Goal: Task Accomplishment & Management: Manage account settings

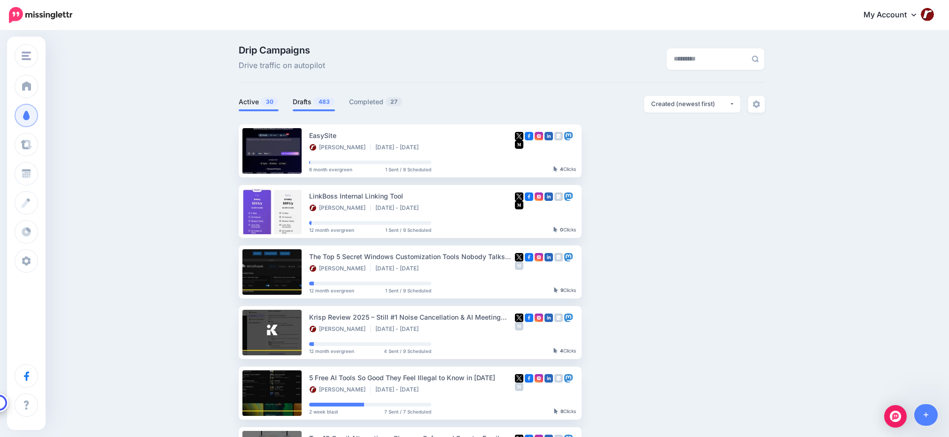
click at [319, 104] on span "483" at bounding box center [324, 101] width 21 height 9
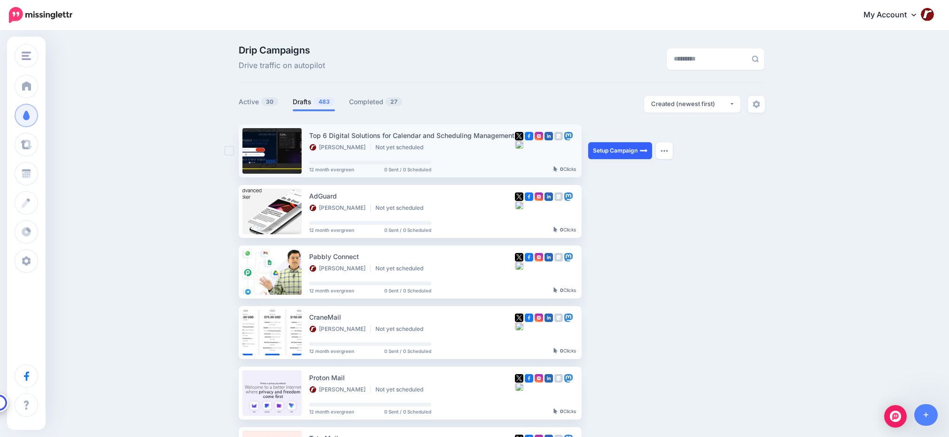
click at [597, 152] on link "Setup Campaign" at bounding box center [620, 150] width 64 height 17
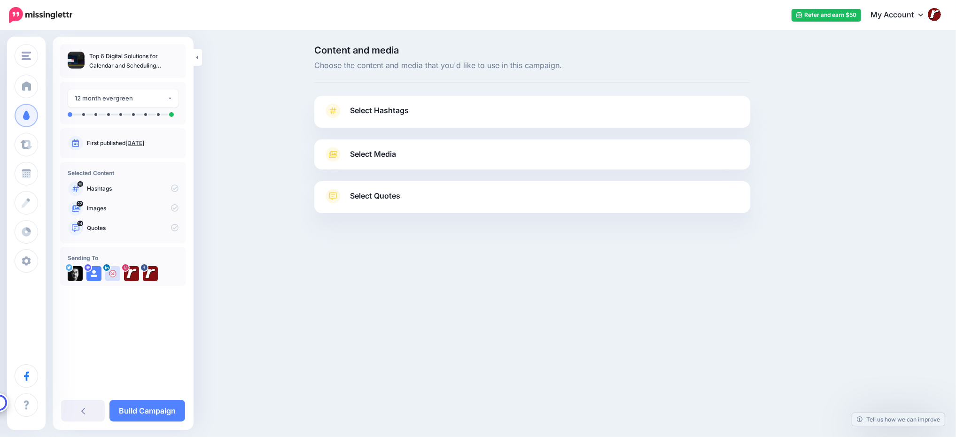
click at [530, 114] on link "Select Hashtags" at bounding box center [532, 115] width 417 height 24
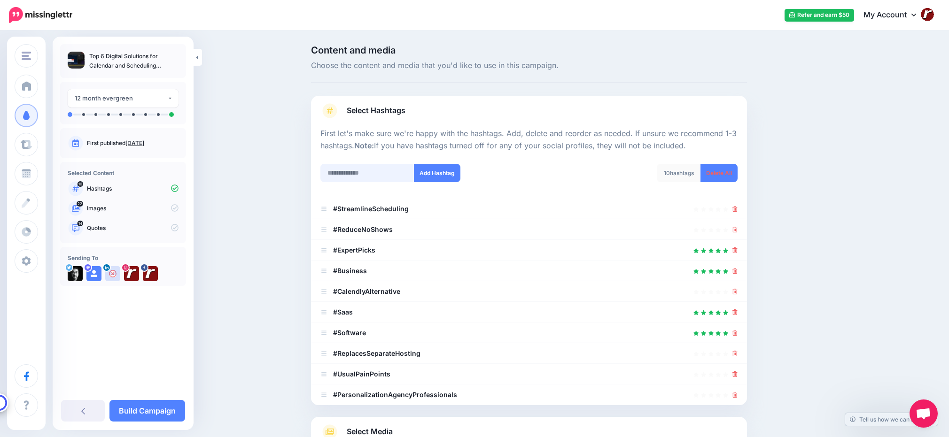
click at [372, 170] on input "text" at bounding box center [367, 173] width 94 height 18
click at [723, 175] on link "Delete All" at bounding box center [718, 173] width 37 height 18
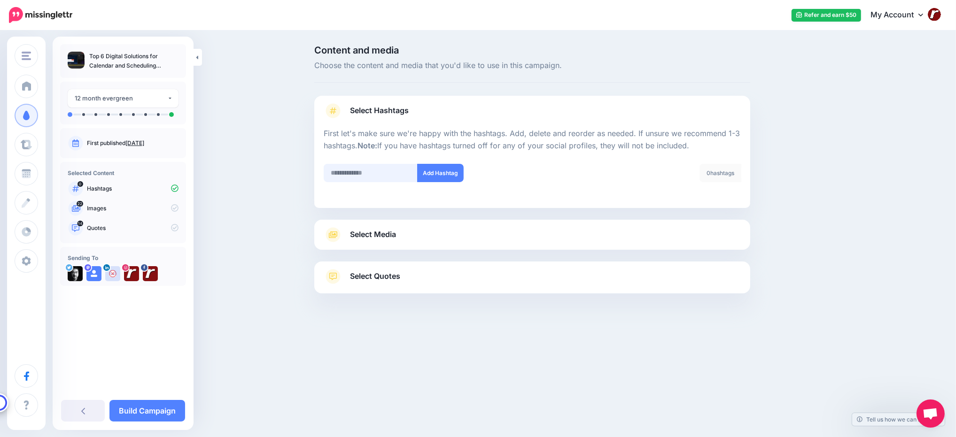
click at [374, 173] on input "text" at bounding box center [371, 173] width 94 height 18
click at [364, 174] on input "*******" at bounding box center [371, 173] width 94 height 18
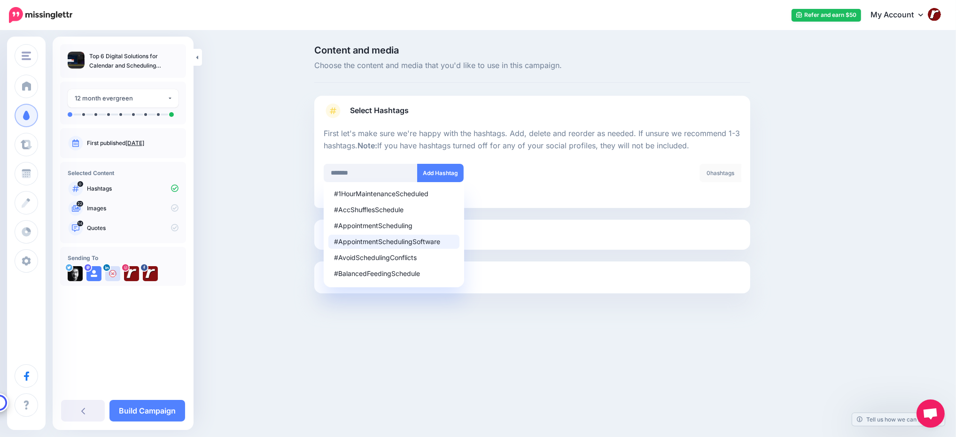
click at [385, 239] on div "#AppointmentSchedulingSoftware" at bounding box center [394, 242] width 120 height 7
type input "**********"
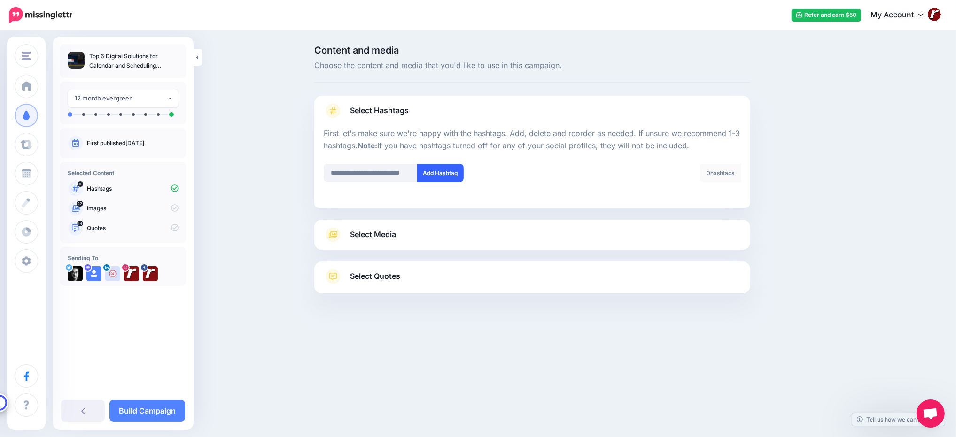
click at [444, 176] on button "Add Hashtag" at bounding box center [440, 173] width 46 height 18
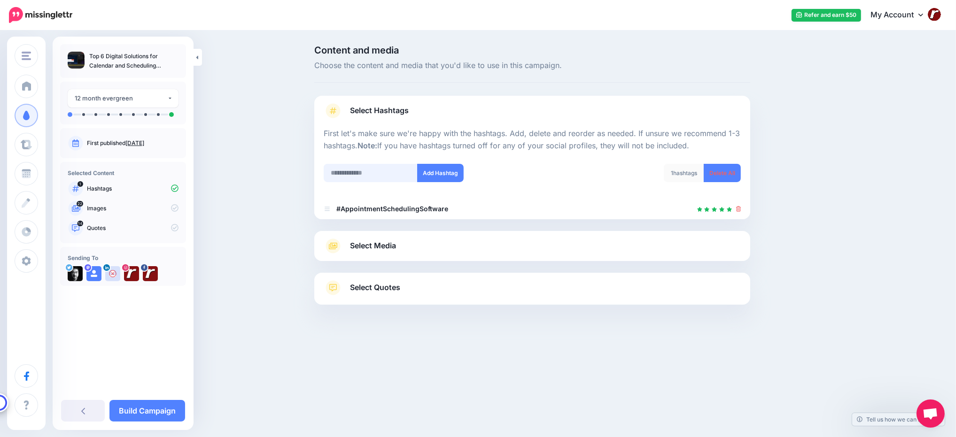
click at [391, 172] on input "text" at bounding box center [371, 173] width 94 height 18
click at [504, 240] on link "Select Media" at bounding box center [532, 246] width 417 height 15
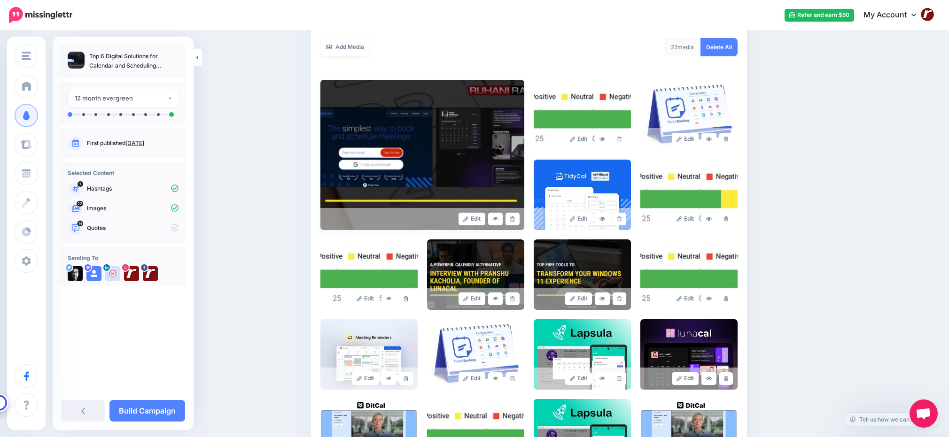
scroll to position [188, 0]
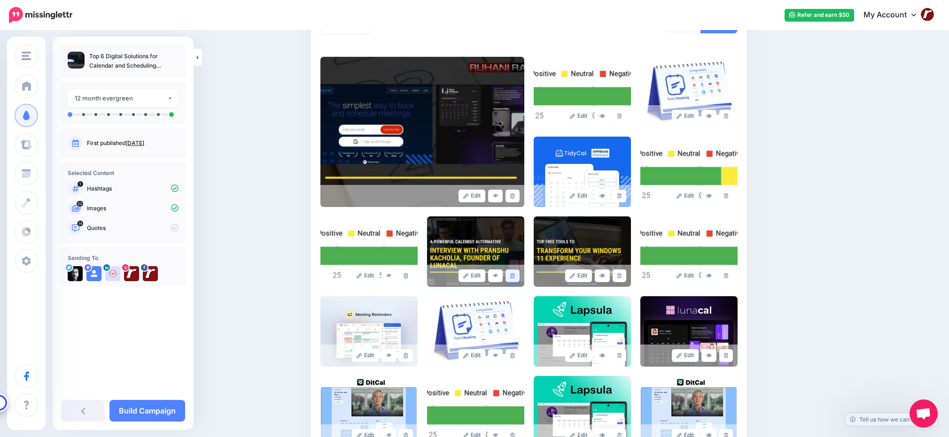
click at [514, 275] on icon at bounding box center [512, 275] width 4 height 5
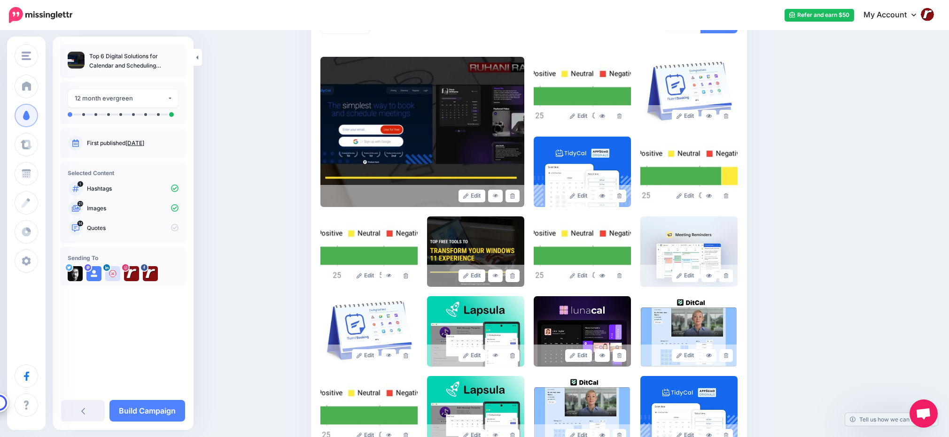
click at [514, 275] on icon at bounding box center [512, 275] width 4 height 5
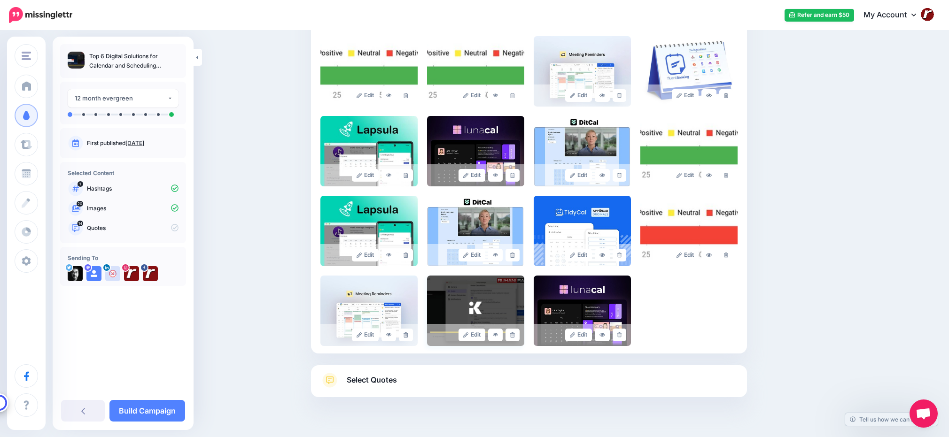
scroll to position [389, 0]
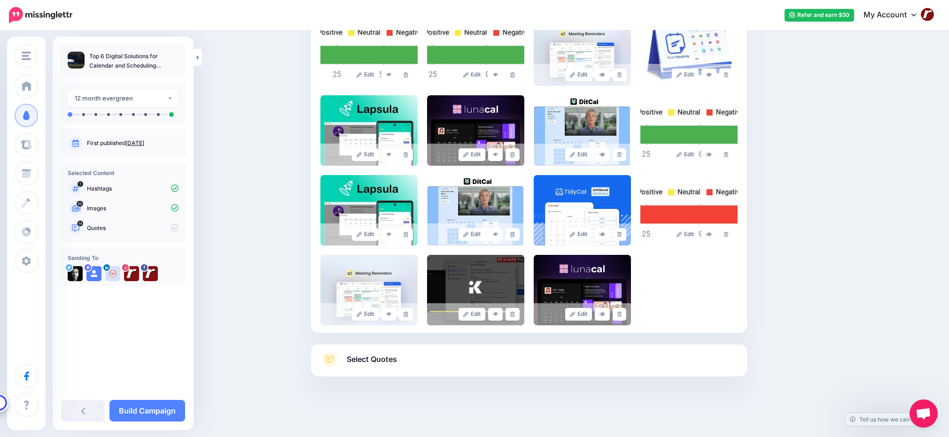
click at [467, 361] on link "Select Quotes" at bounding box center [528, 364] width 417 height 24
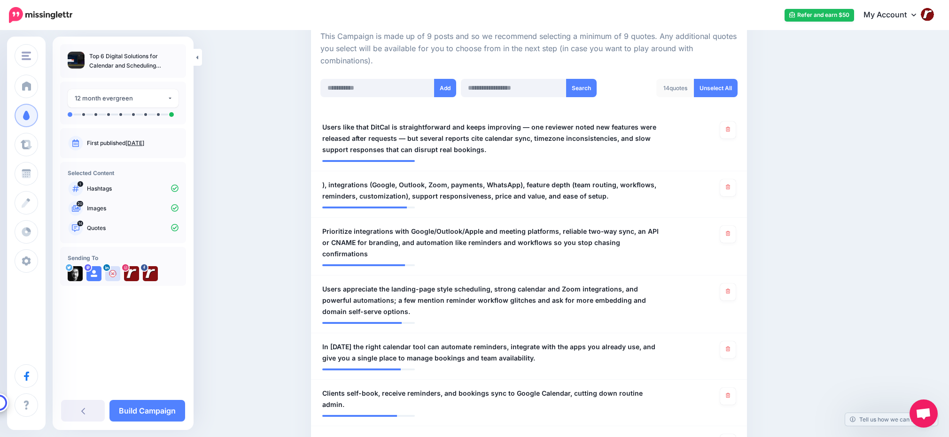
scroll to position [201, 0]
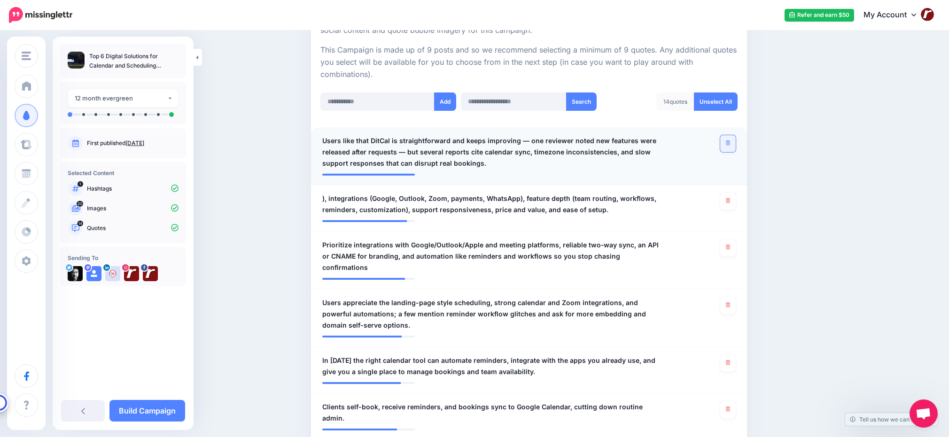
click at [731, 146] on link at bounding box center [727, 143] width 15 height 17
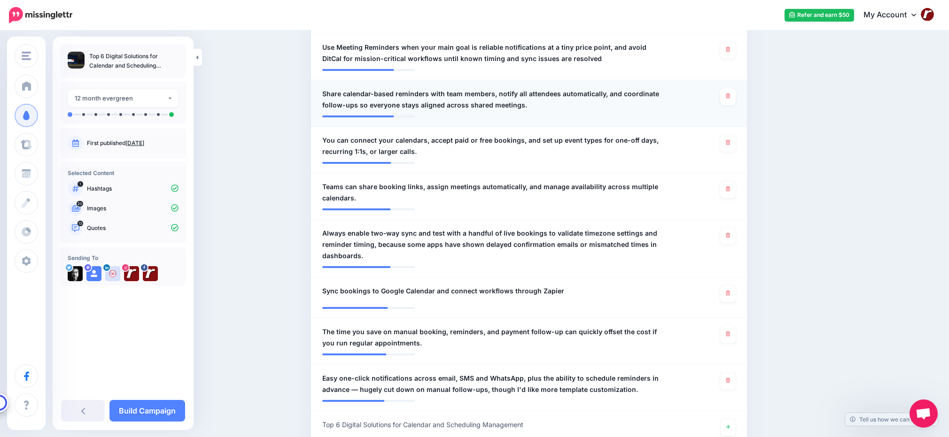
scroll to position [671, 0]
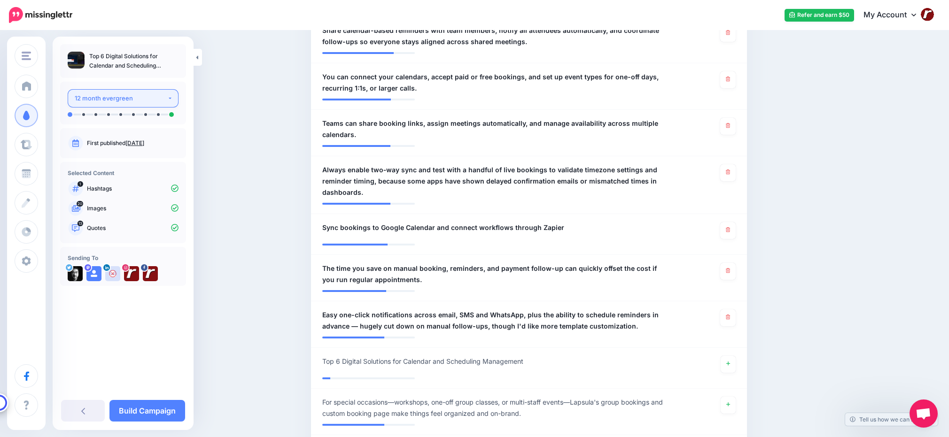
click at [169, 95] on button "12 month evergreen" at bounding box center [123, 98] width 111 height 18
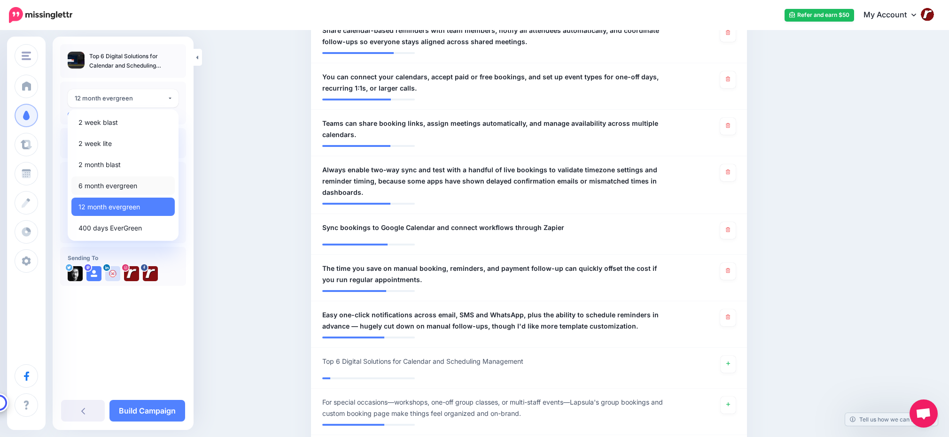
click at [149, 181] on link "6 month evergreen" at bounding box center [122, 186] width 103 height 18
select select "******"
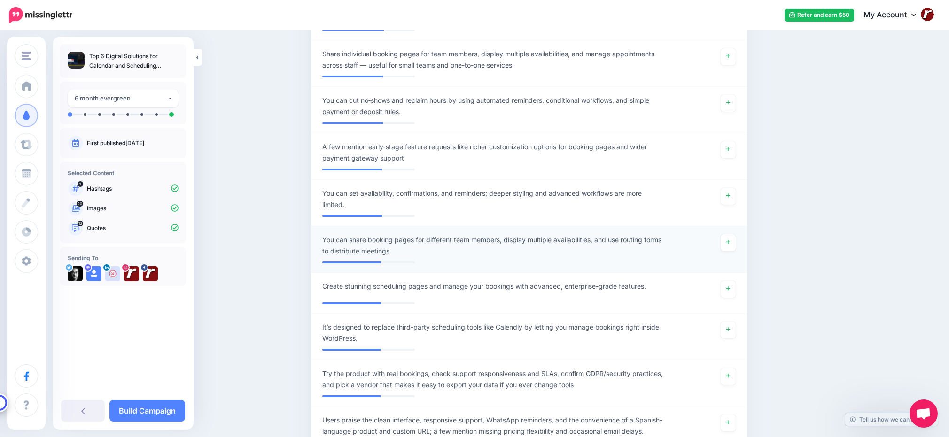
scroll to position [1136, 0]
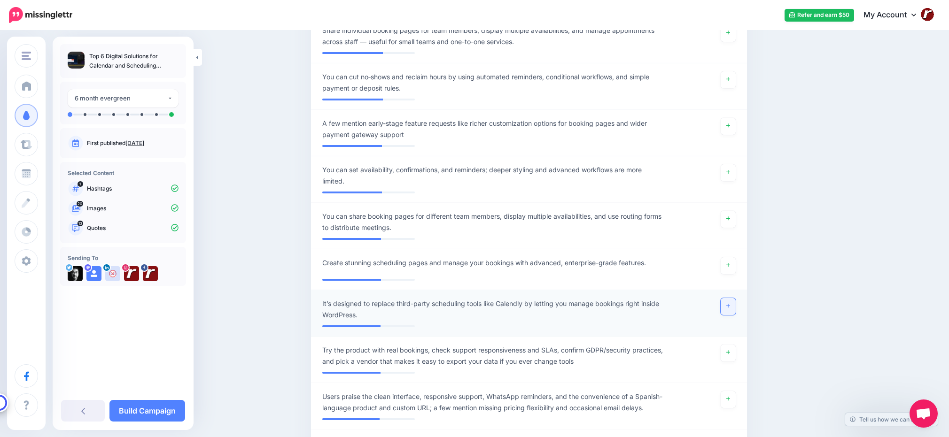
click at [734, 298] on link at bounding box center [727, 306] width 15 height 17
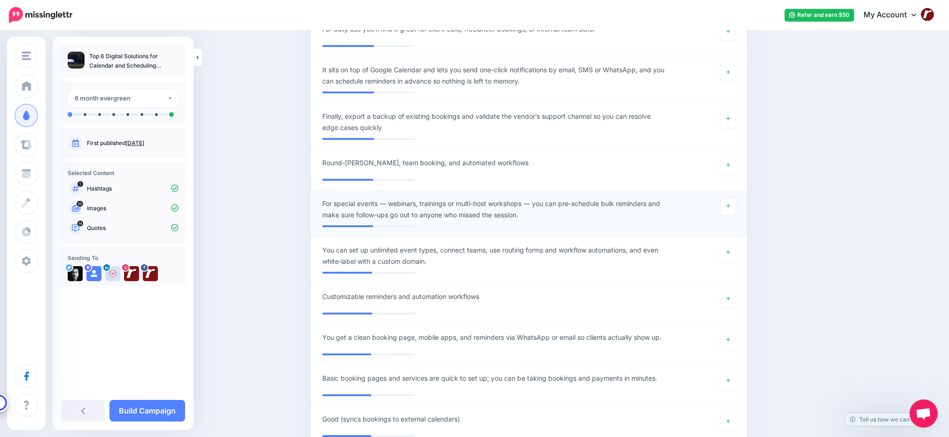
scroll to position [2169, 0]
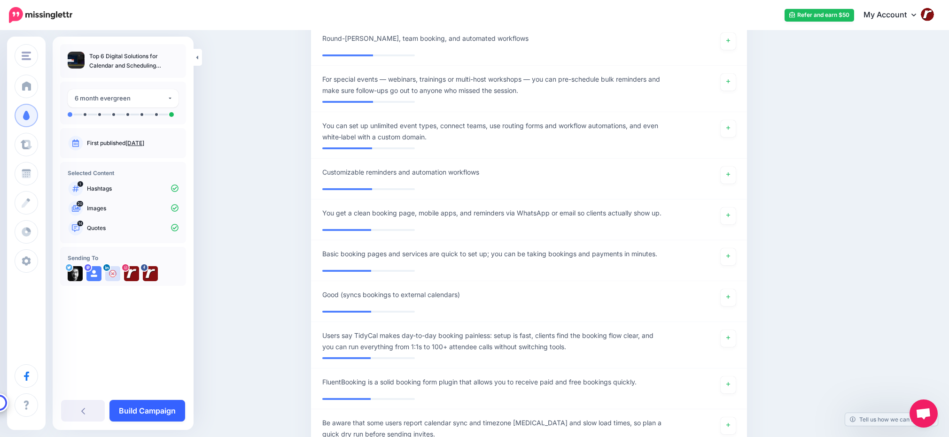
click at [150, 410] on link "Build Campaign" at bounding box center [147, 411] width 76 height 22
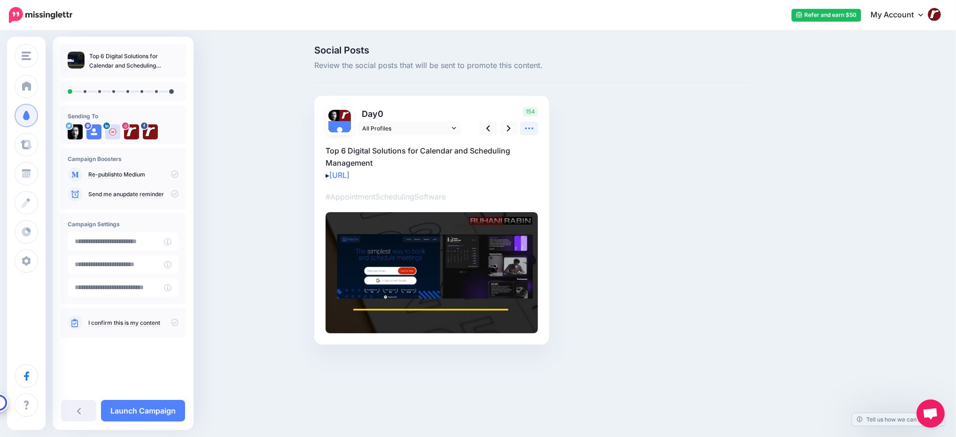
click at [531, 127] on icon at bounding box center [529, 129] width 10 height 10
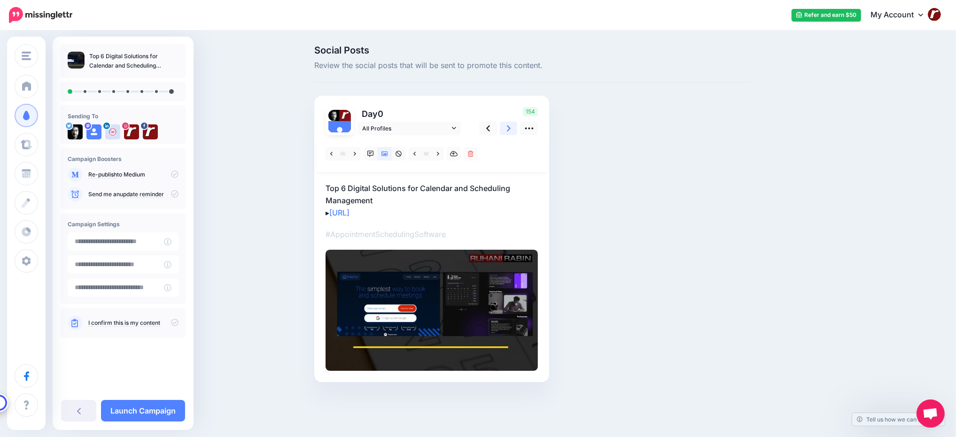
click at [507, 127] on icon at bounding box center [509, 129] width 4 height 10
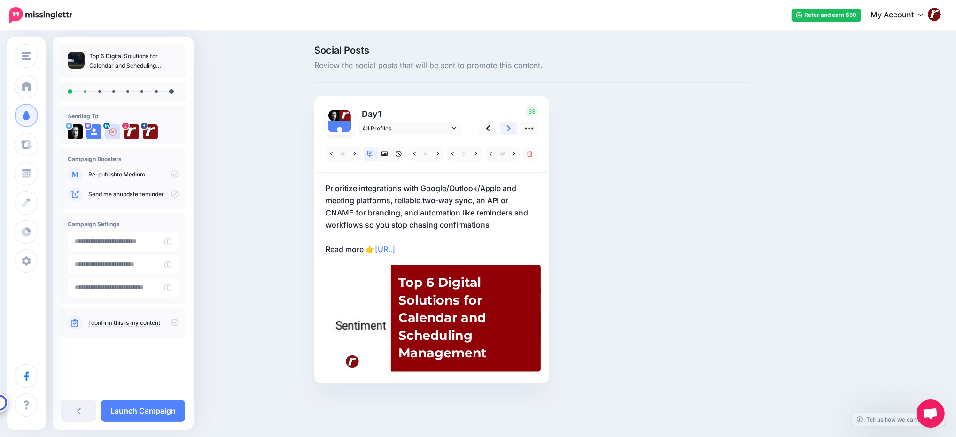
click at [507, 127] on icon at bounding box center [509, 129] width 4 height 10
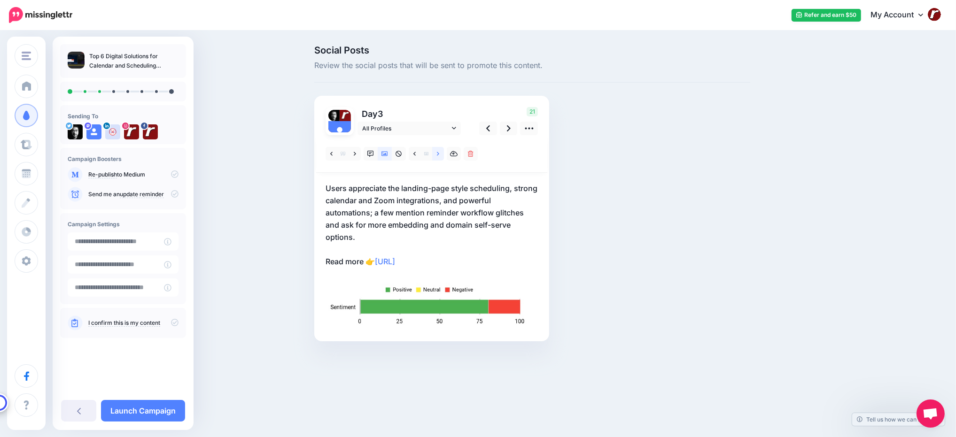
click at [438, 153] on icon at bounding box center [438, 154] width 2 height 4
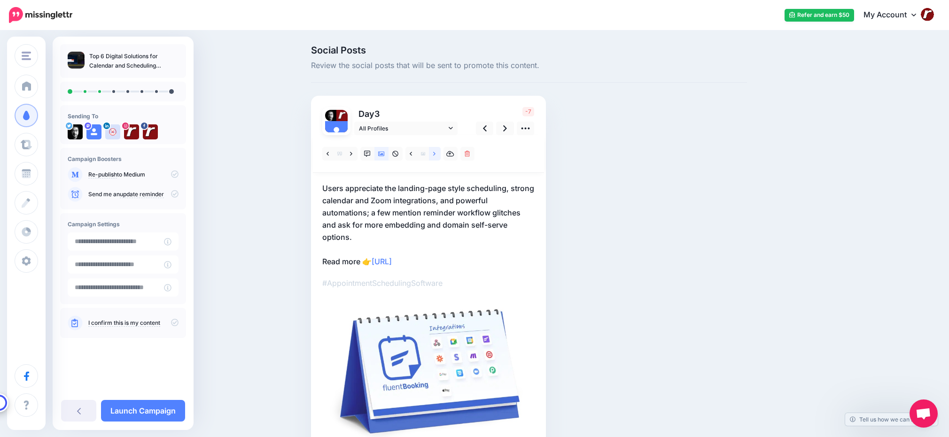
click at [435, 153] on icon at bounding box center [434, 154] width 2 height 4
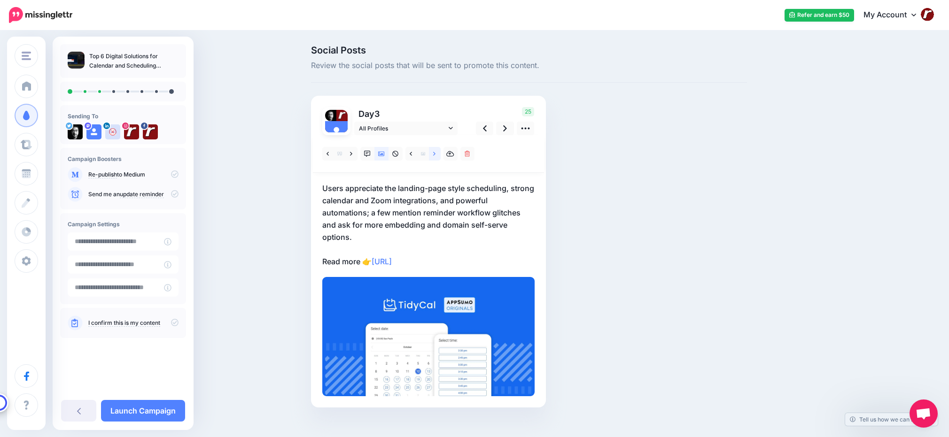
click at [435, 153] on icon at bounding box center [434, 154] width 2 height 4
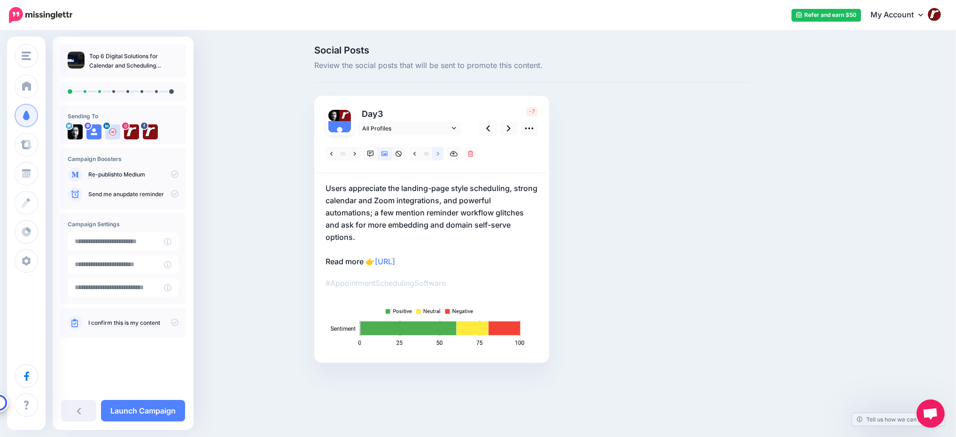
click at [438, 153] on icon at bounding box center [438, 154] width 2 height 4
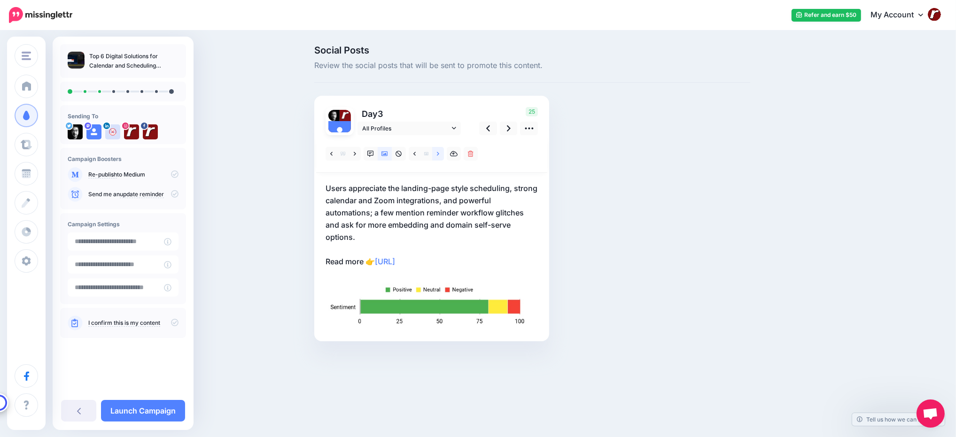
click at [438, 153] on icon at bounding box center [438, 154] width 2 height 4
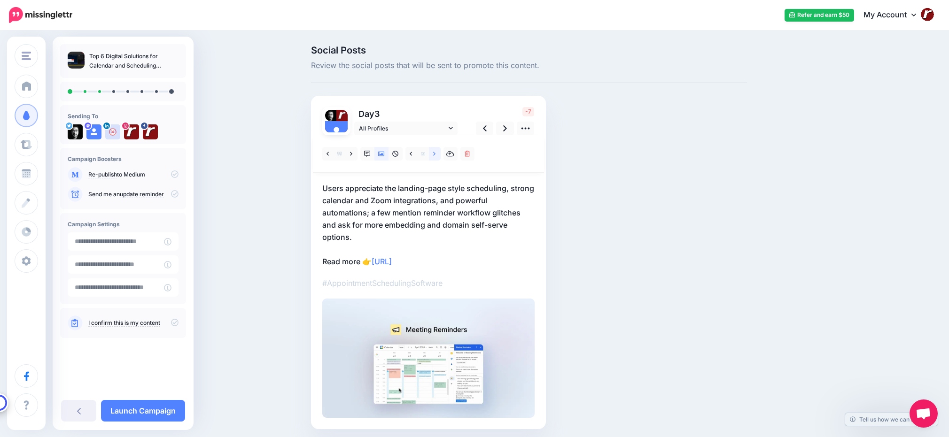
click at [435, 153] on icon at bounding box center [434, 154] width 2 height 4
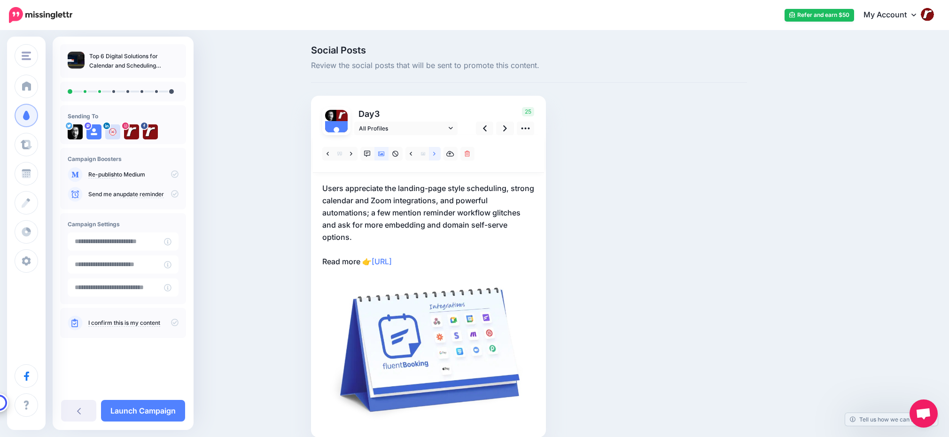
click at [435, 153] on icon at bounding box center [434, 154] width 2 height 4
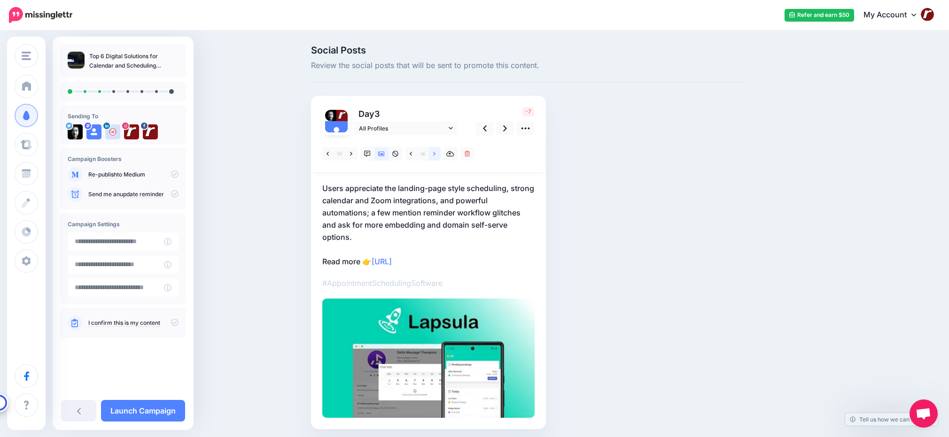
click at [435, 153] on icon at bounding box center [434, 154] width 2 height 4
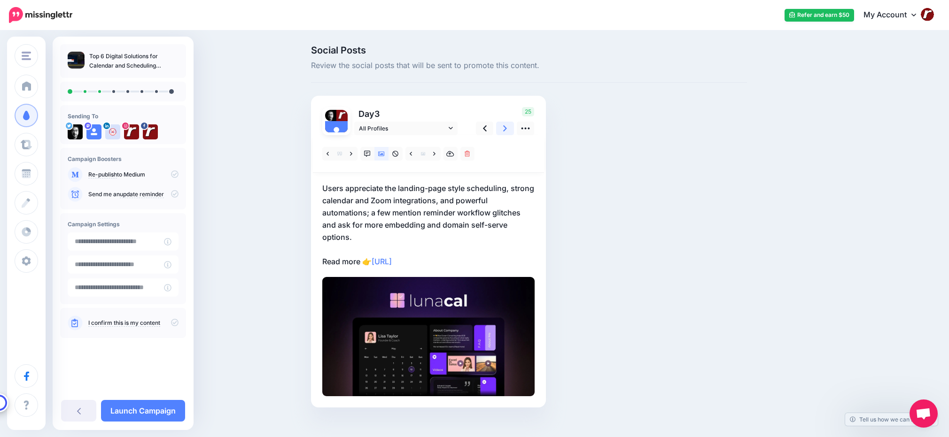
click at [511, 127] on link at bounding box center [505, 129] width 18 height 14
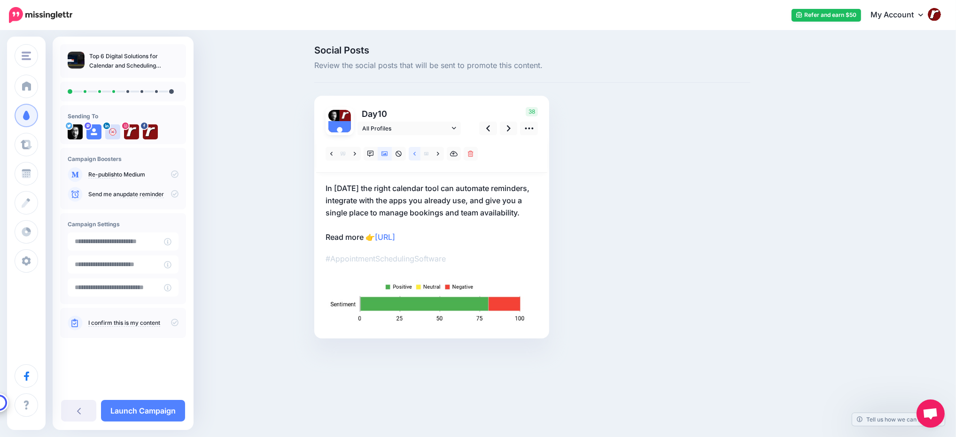
click at [415, 154] on icon at bounding box center [414, 154] width 2 height 7
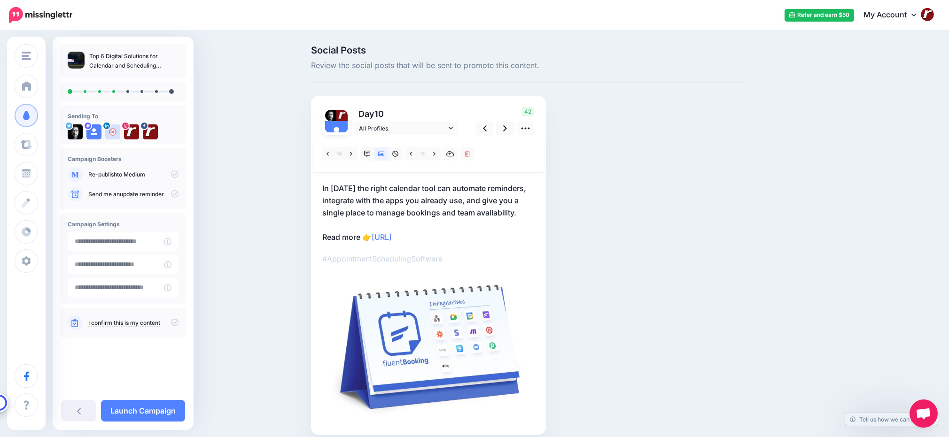
click at [347, 186] on p "In 2025 the right calendar tool can automate reminders, integrate with the apps…" at bounding box center [428, 212] width 212 height 61
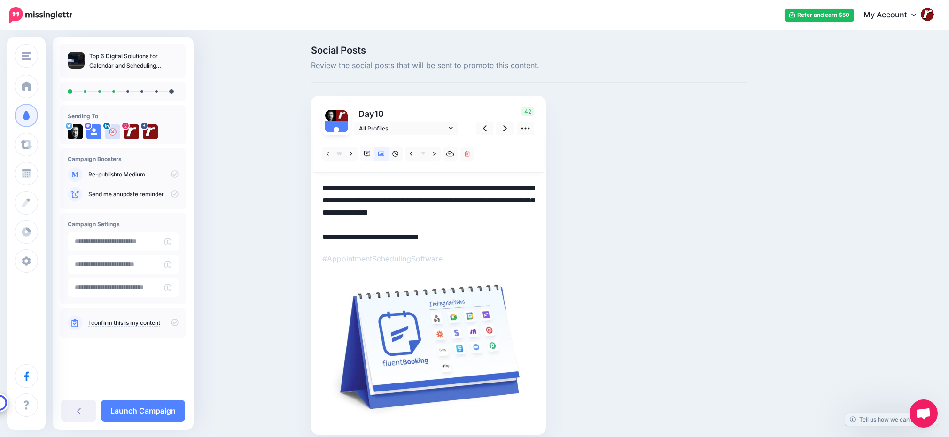
drag, startPoint x: 356, startPoint y: 187, endPoint x: 314, endPoint y: 187, distance: 42.7
click at [314, 187] on div "Social Posts Review the social posts that will be sent to promote this content.…" at bounding box center [529, 254] width 450 height 417
click at [490, 207] on textarea "**********" at bounding box center [428, 212] width 212 height 61
click at [505, 129] on link at bounding box center [505, 129] width 18 height 14
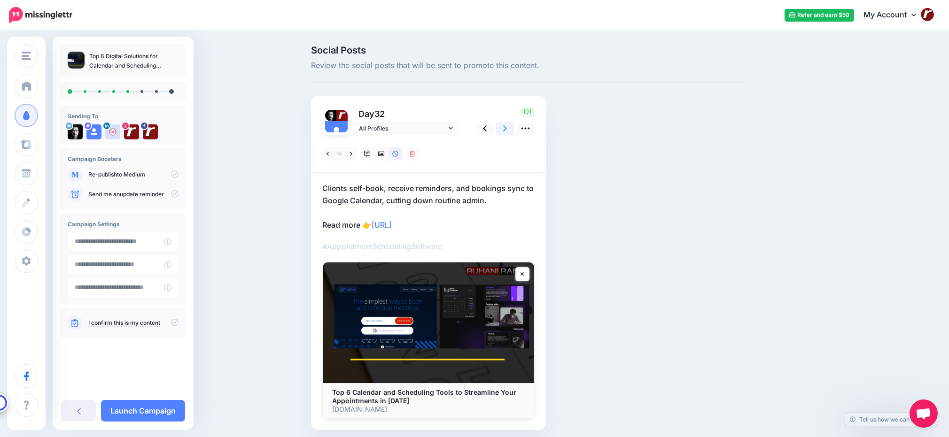
click at [505, 129] on link at bounding box center [505, 129] width 18 height 14
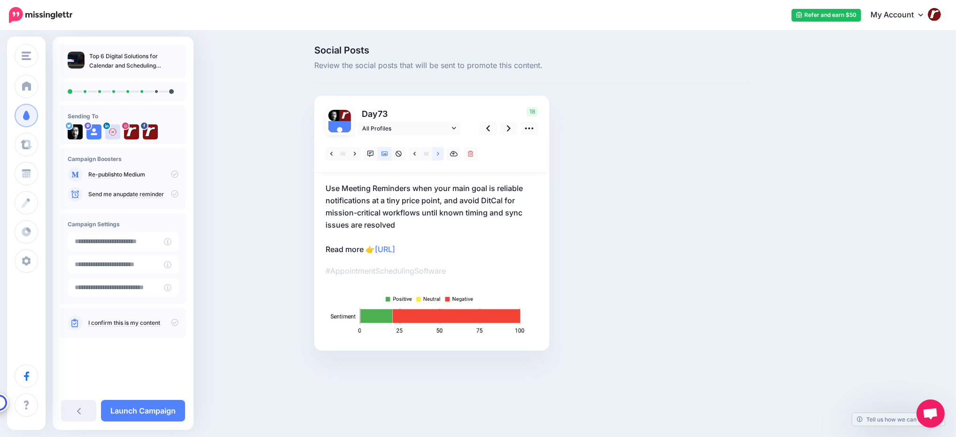
click at [440, 155] on link at bounding box center [438, 154] width 12 height 14
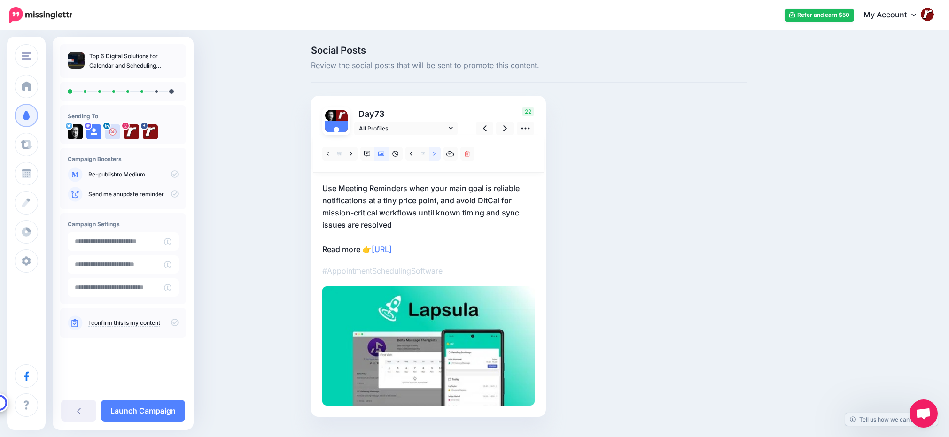
click at [440, 155] on link at bounding box center [435, 154] width 12 height 14
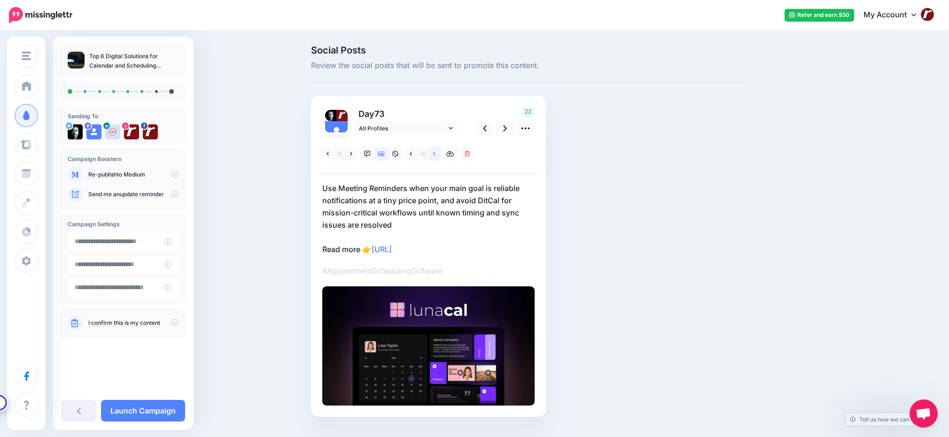
click at [440, 155] on link at bounding box center [435, 154] width 12 height 14
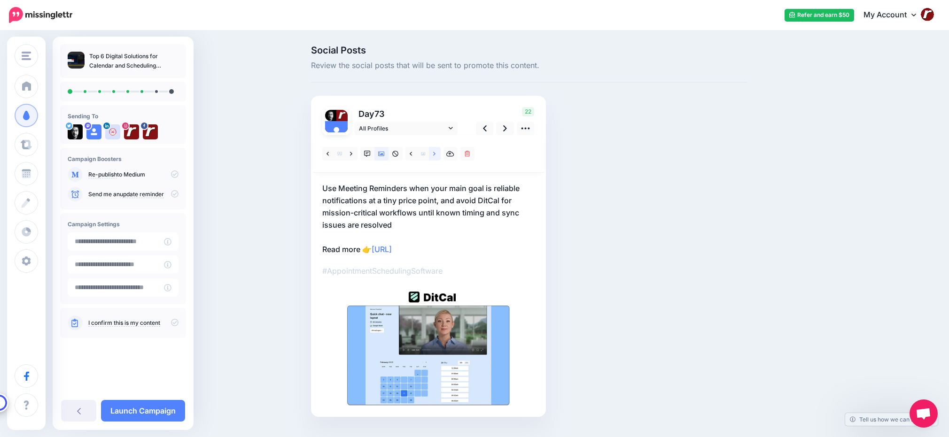
click at [440, 155] on link at bounding box center [435, 154] width 12 height 14
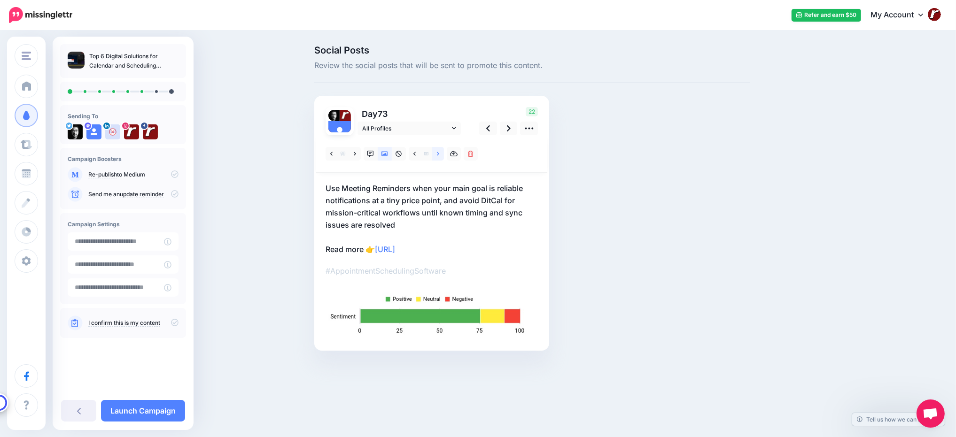
click at [440, 155] on link at bounding box center [438, 154] width 12 height 14
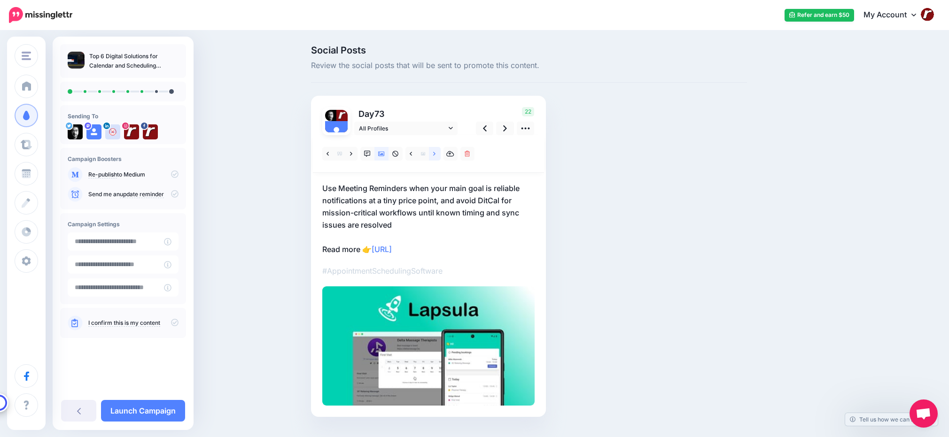
click at [440, 155] on link at bounding box center [435, 154] width 12 height 14
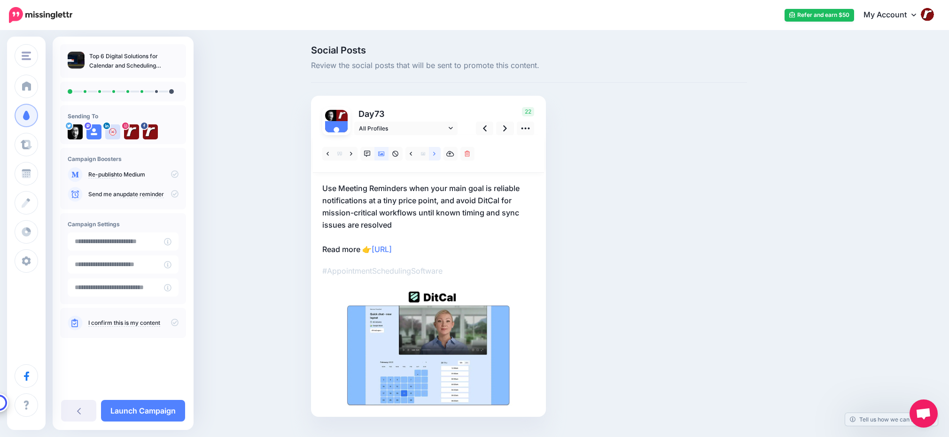
click at [440, 155] on link at bounding box center [435, 154] width 12 height 14
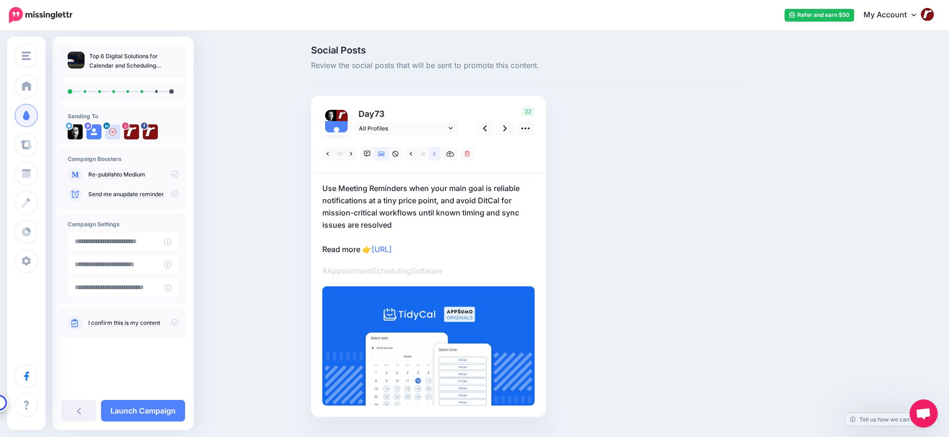
click at [440, 155] on link at bounding box center [435, 154] width 12 height 14
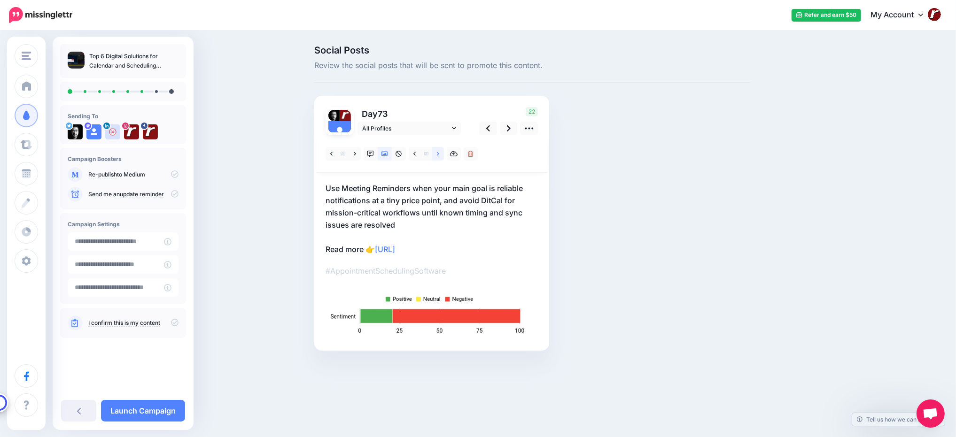
click at [440, 154] on link at bounding box center [438, 154] width 12 height 14
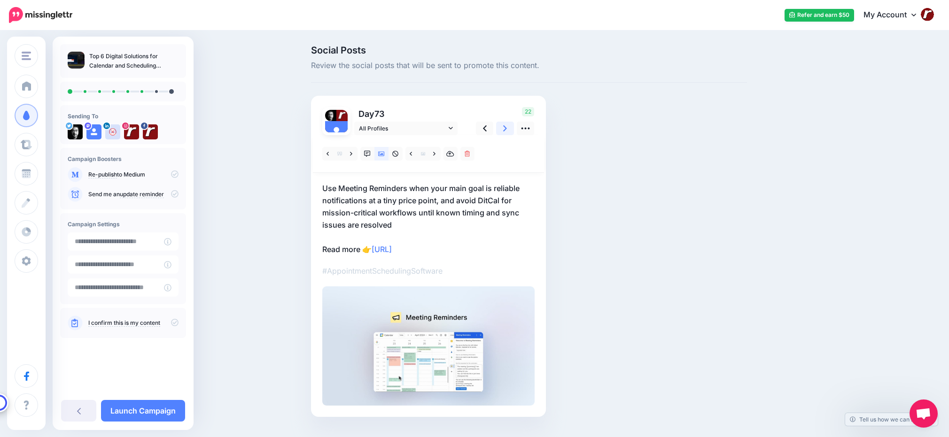
click at [506, 126] on icon at bounding box center [505, 129] width 4 height 10
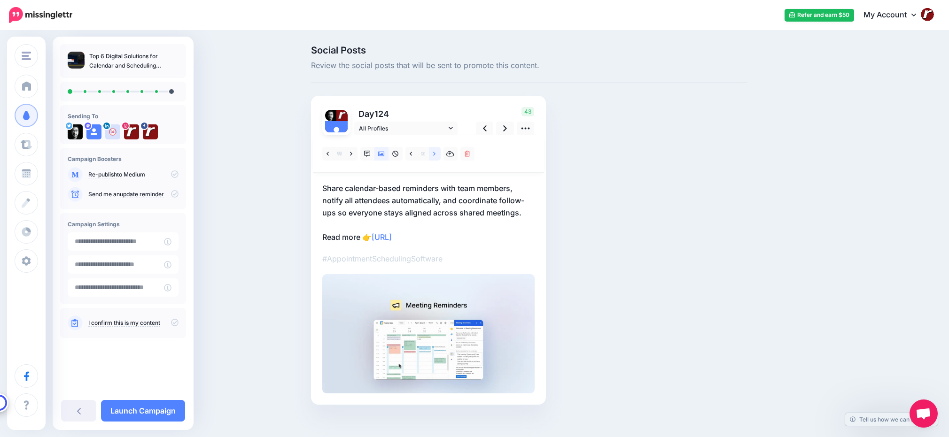
click at [435, 155] on icon at bounding box center [434, 154] width 2 height 7
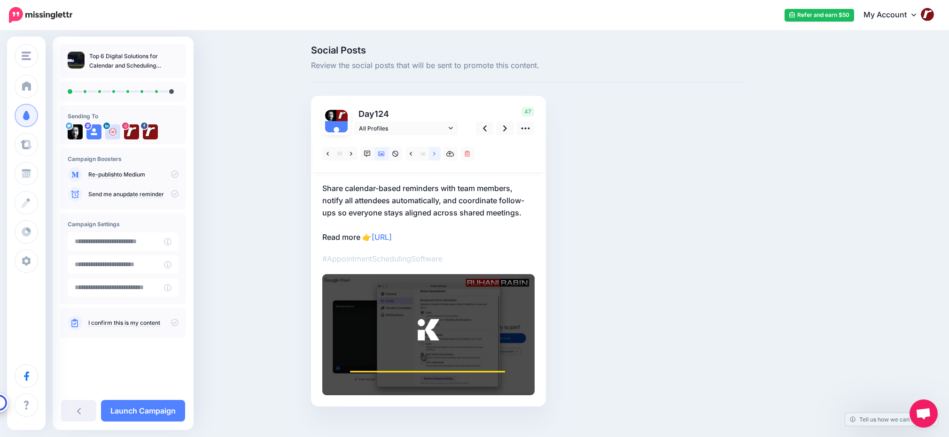
click at [435, 155] on icon at bounding box center [434, 154] width 2 height 7
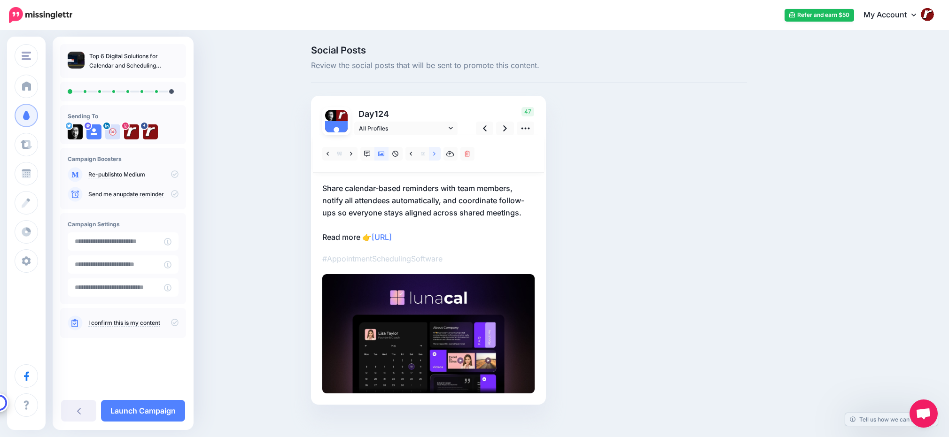
click at [435, 155] on icon at bounding box center [434, 154] width 2 height 7
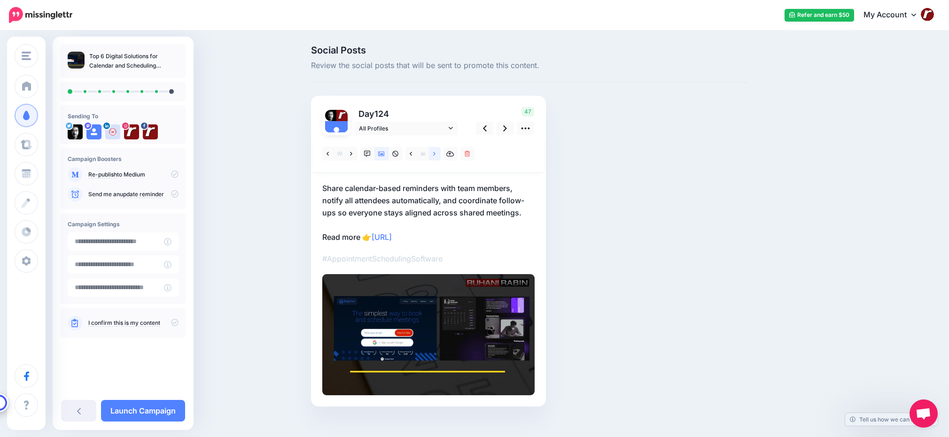
click at [435, 155] on icon at bounding box center [434, 154] width 2 height 7
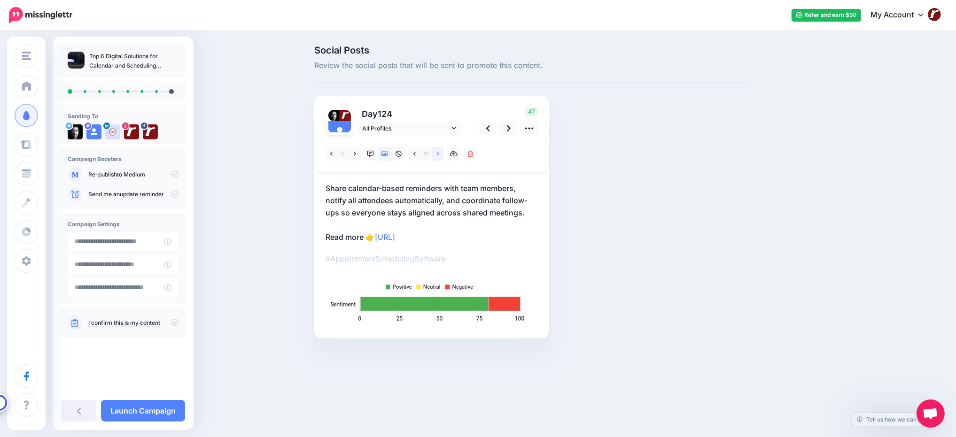
click at [438, 155] on icon at bounding box center [438, 154] width 2 height 7
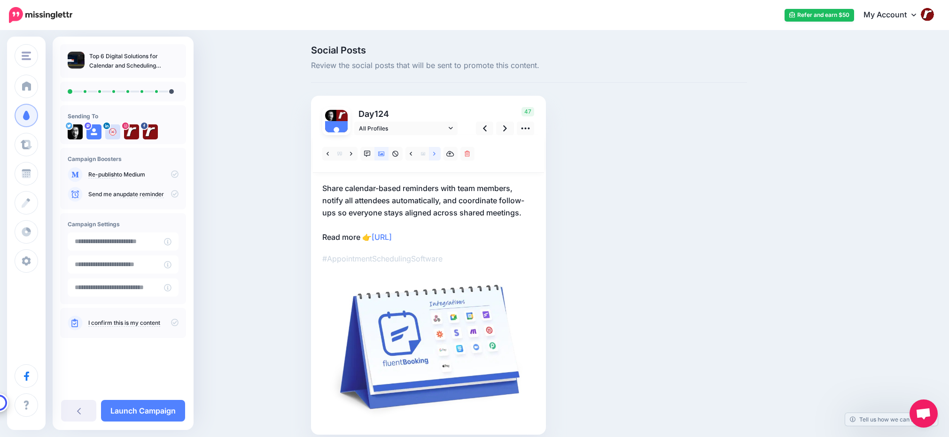
click at [435, 155] on icon at bounding box center [434, 154] width 2 height 7
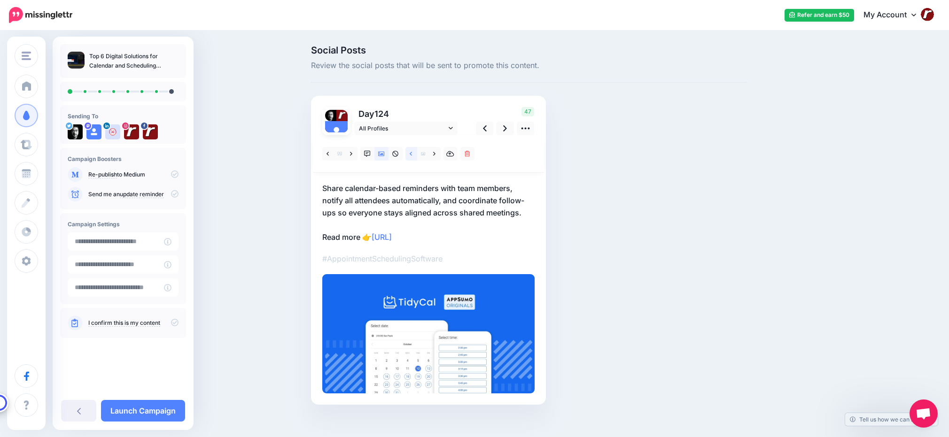
click at [416, 154] on link at bounding box center [411, 154] width 12 height 14
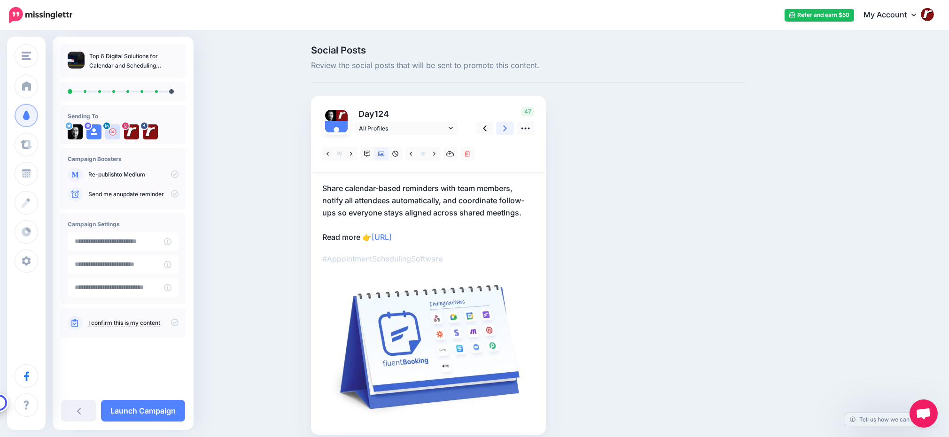
click at [505, 129] on link at bounding box center [505, 129] width 18 height 14
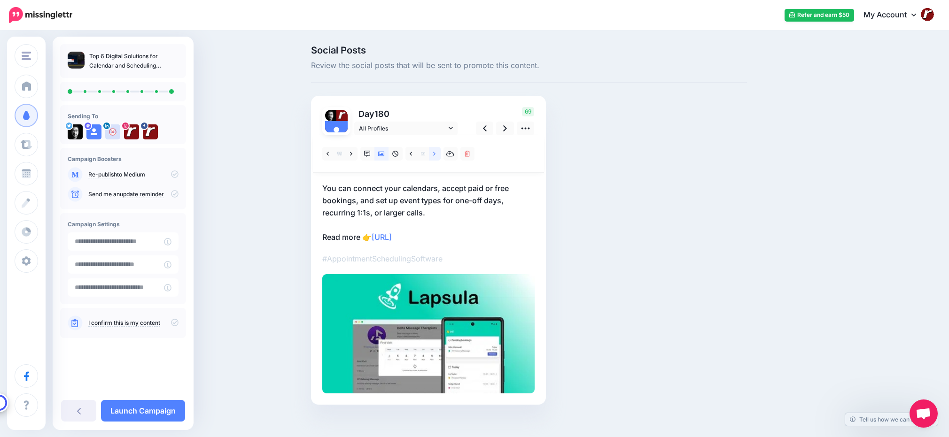
click at [434, 152] on link at bounding box center [435, 154] width 12 height 14
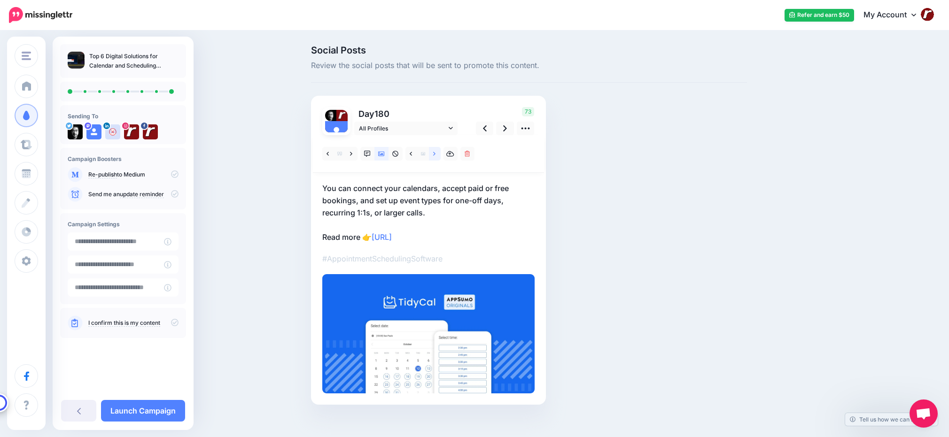
click at [434, 152] on link at bounding box center [435, 154] width 12 height 14
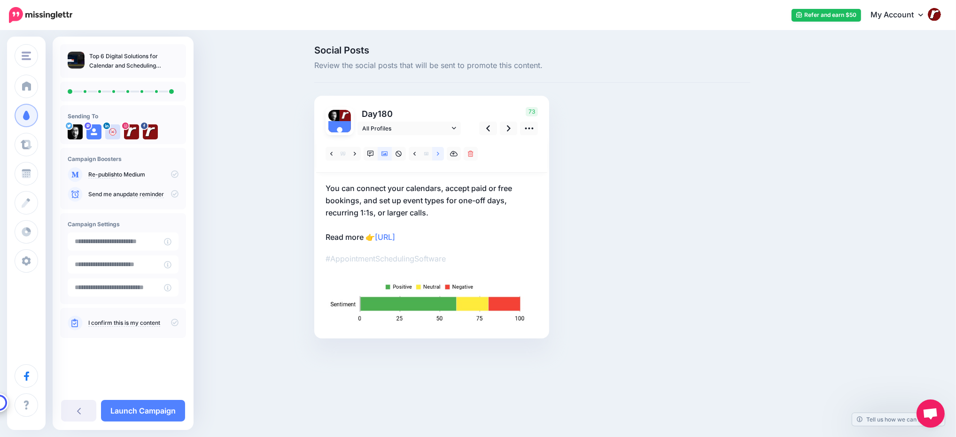
click at [434, 152] on link at bounding box center [438, 154] width 12 height 14
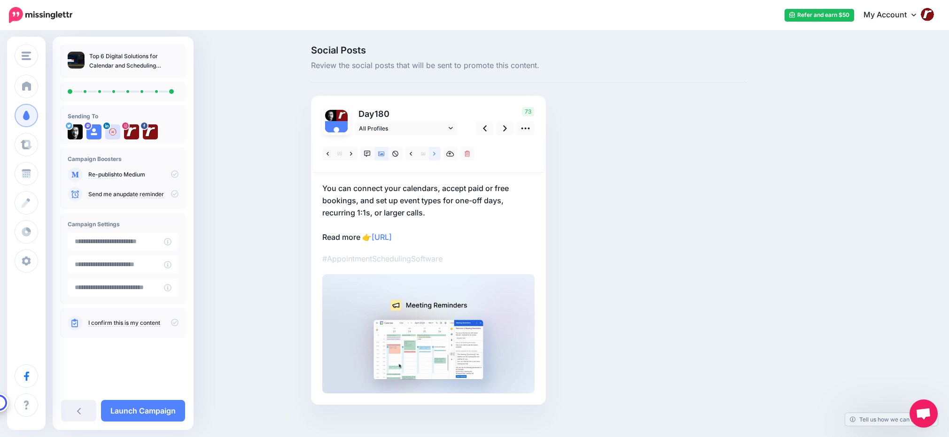
click at [434, 152] on link at bounding box center [435, 154] width 12 height 14
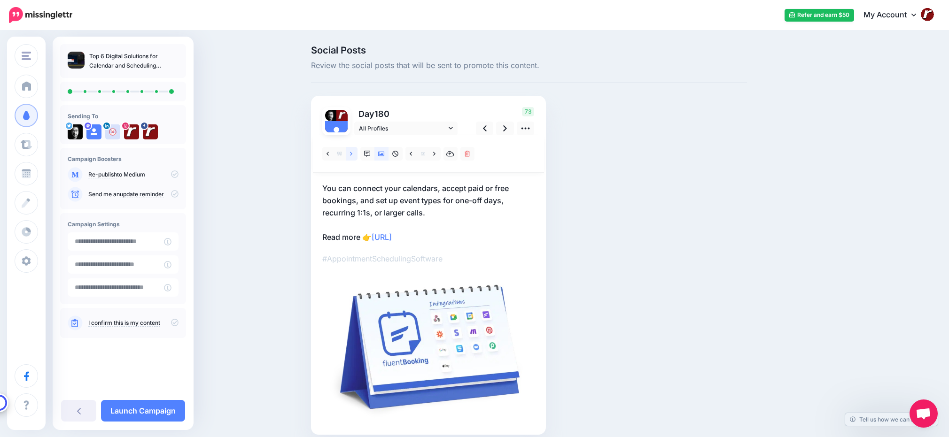
click at [356, 155] on link at bounding box center [352, 154] width 12 height 14
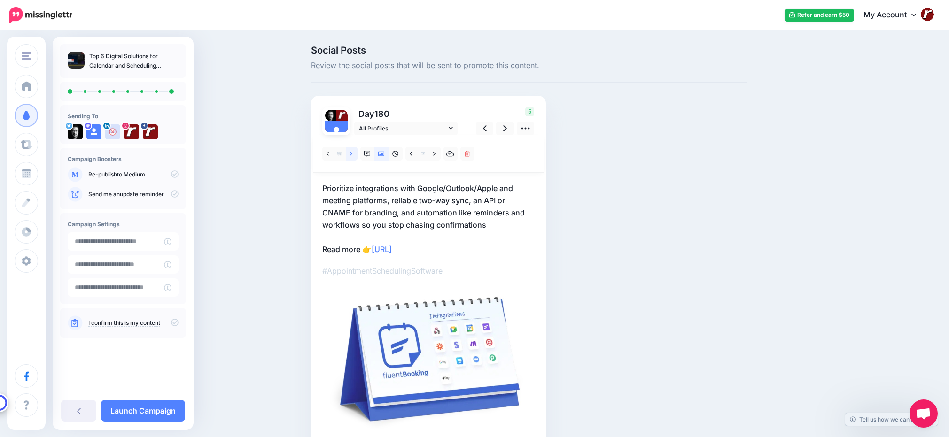
click at [356, 155] on link at bounding box center [352, 154] width 12 height 14
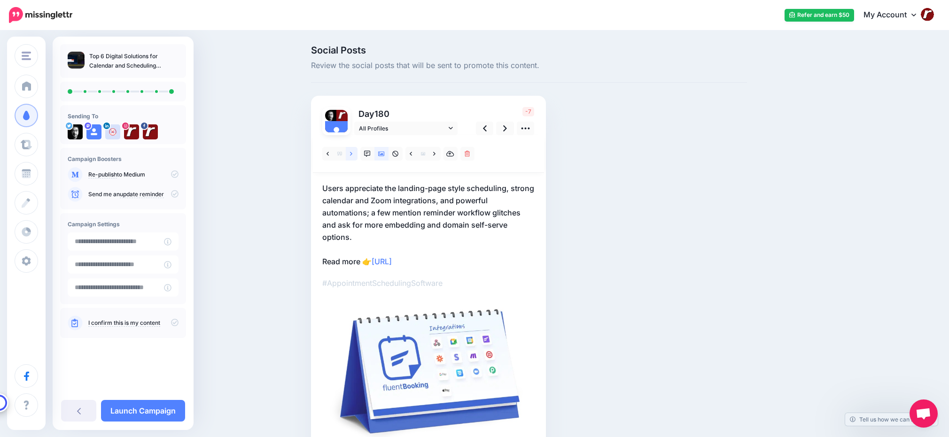
click at [356, 155] on link at bounding box center [352, 154] width 12 height 14
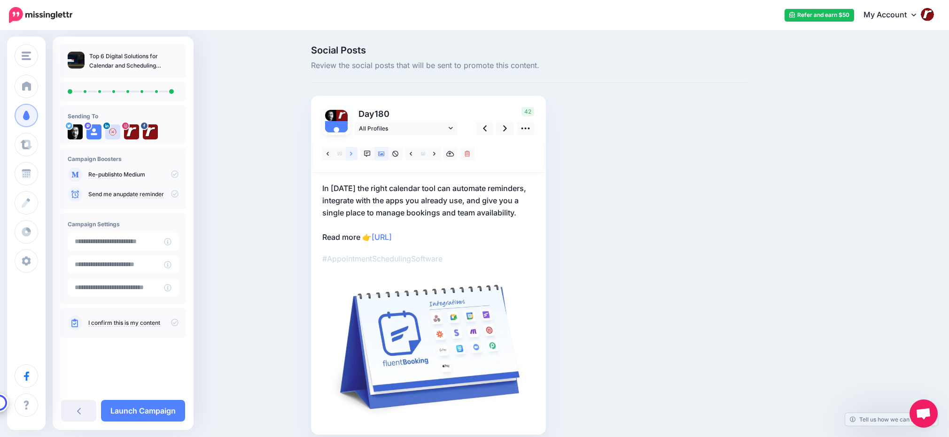
click at [356, 155] on link at bounding box center [352, 154] width 12 height 14
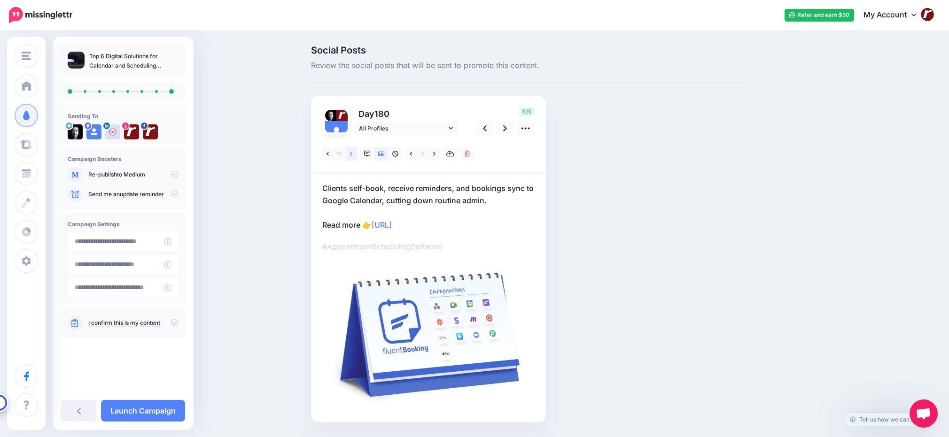
click at [356, 155] on link at bounding box center [352, 154] width 12 height 14
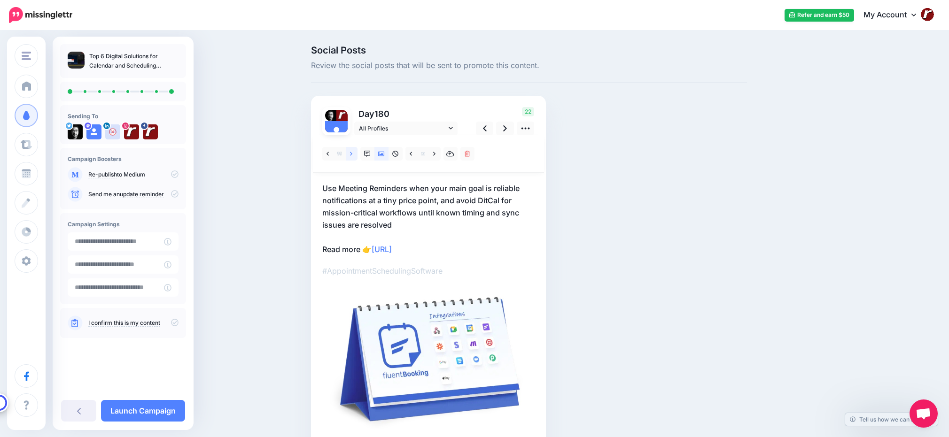
click at [356, 155] on link at bounding box center [352, 154] width 12 height 14
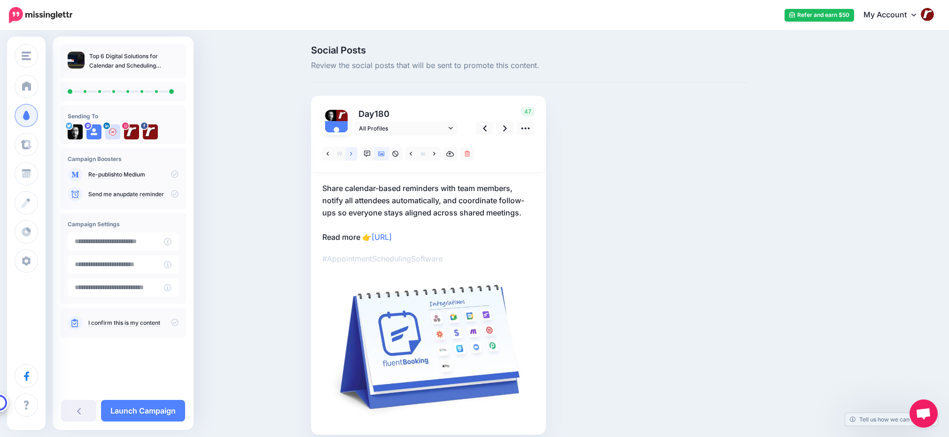
click at [356, 155] on link at bounding box center [352, 154] width 12 height 14
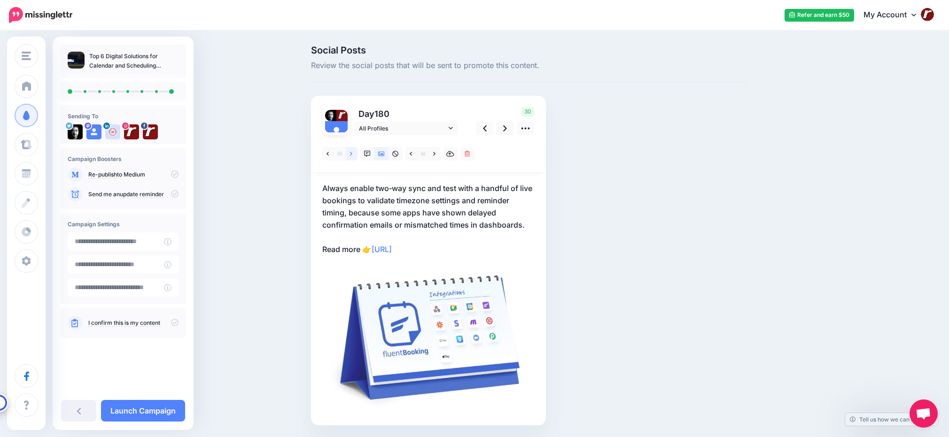
click at [356, 155] on link at bounding box center [352, 154] width 12 height 14
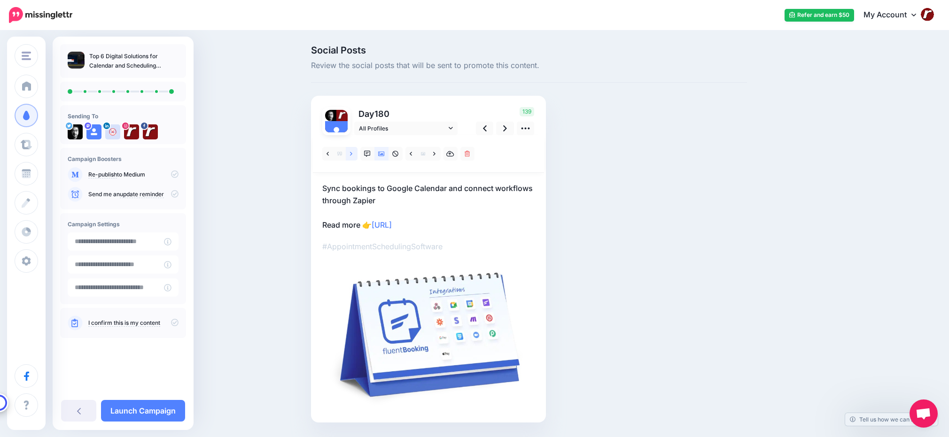
click at [356, 155] on link at bounding box center [352, 154] width 12 height 14
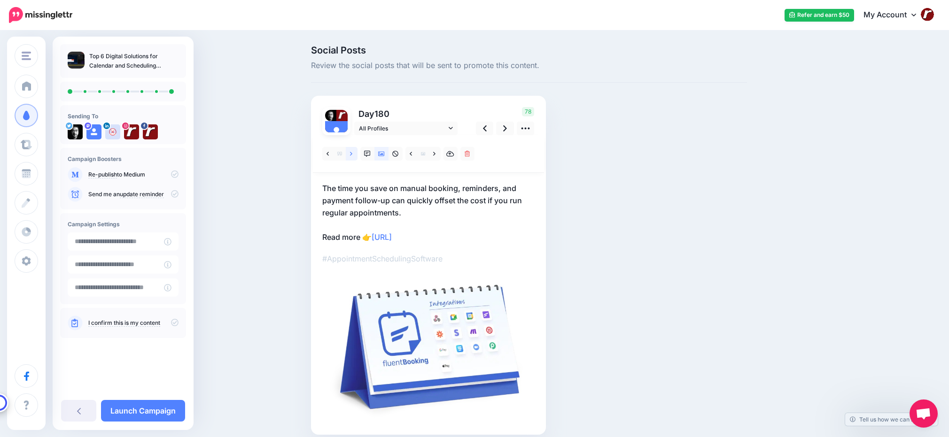
click at [356, 155] on link at bounding box center [352, 154] width 12 height 14
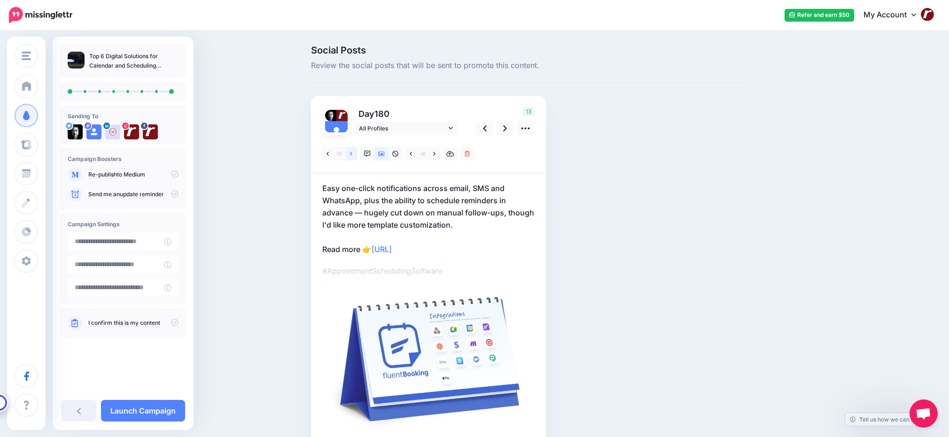
click at [356, 155] on link at bounding box center [352, 154] width 12 height 14
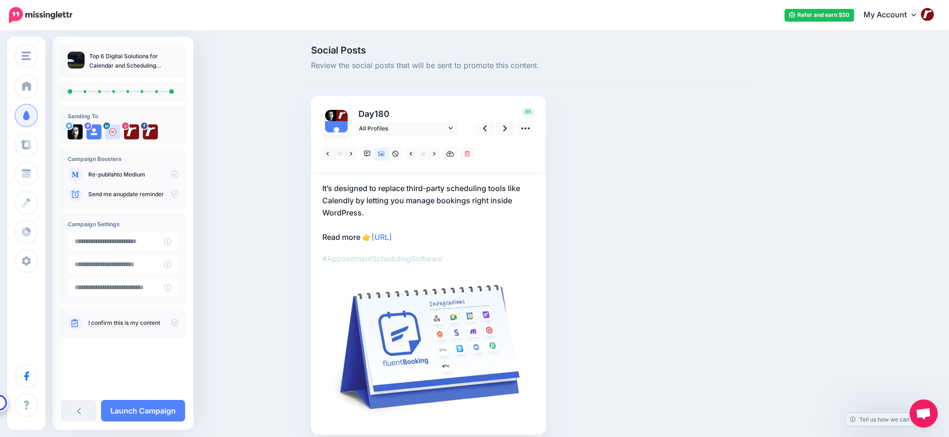
click at [331, 185] on p "It’s designed to replace third-party scheduling tools like Calendly by letting …" at bounding box center [428, 212] width 212 height 61
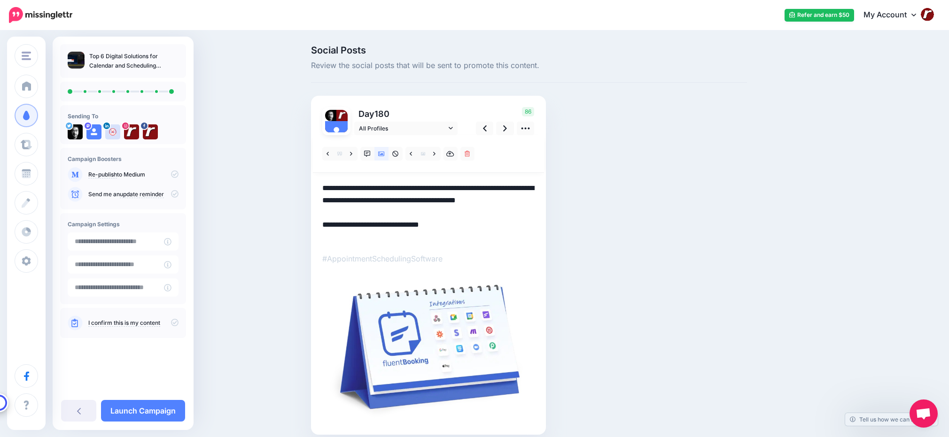
drag, startPoint x: 336, startPoint y: 187, endPoint x: 326, endPoint y: 186, distance: 9.9
click at [326, 186] on textarea "**********" at bounding box center [428, 212] width 212 height 61
click at [470, 213] on textarea "**********" at bounding box center [428, 212] width 212 height 61
type textarea "**********"
click at [503, 129] on link at bounding box center [505, 129] width 18 height 14
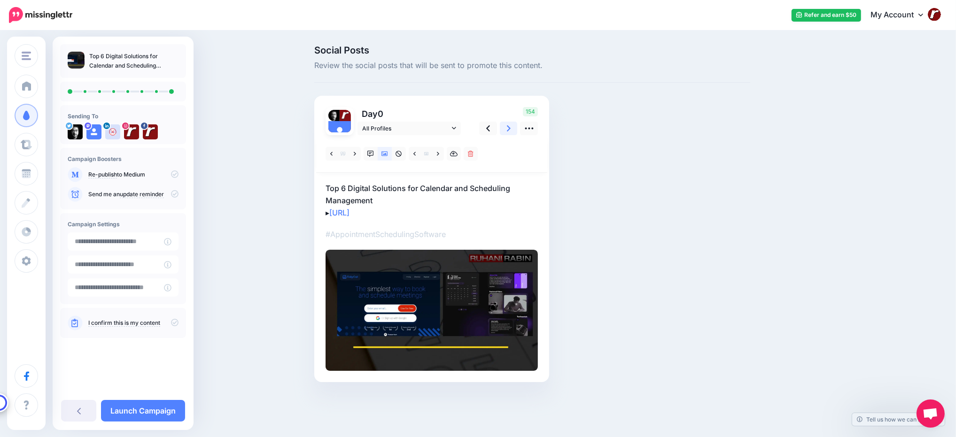
click at [503, 129] on link at bounding box center [509, 129] width 18 height 14
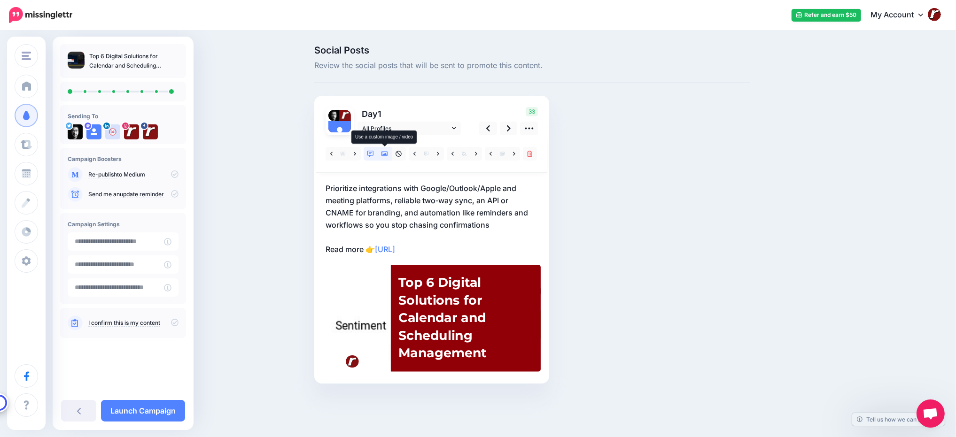
click at [387, 151] on icon at bounding box center [384, 154] width 7 height 7
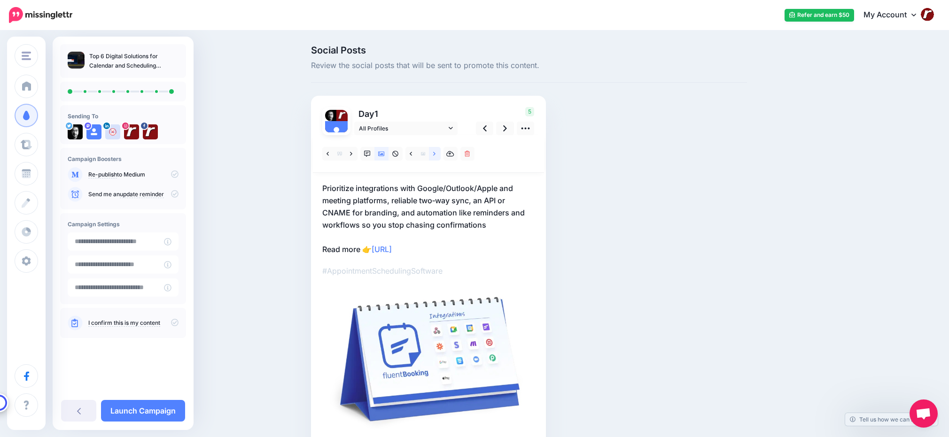
click at [441, 155] on link at bounding box center [435, 154] width 12 height 14
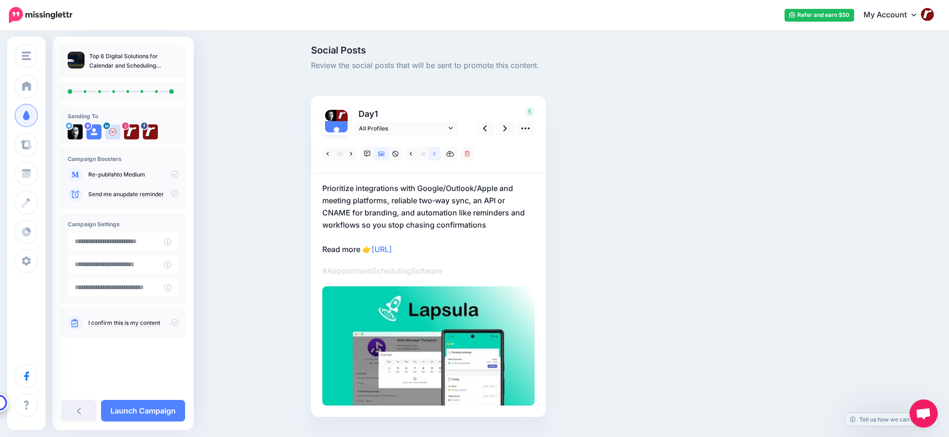
click at [441, 154] on link at bounding box center [435, 154] width 12 height 14
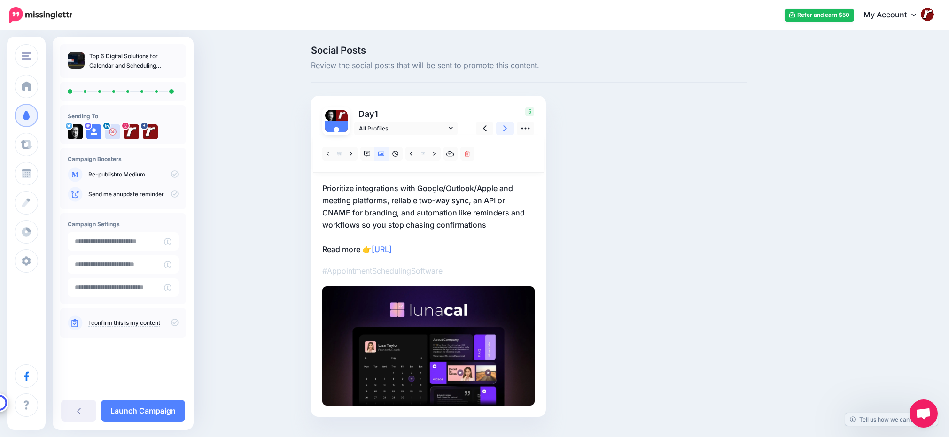
click at [503, 131] on link at bounding box center [505, 129] width 18 height 14
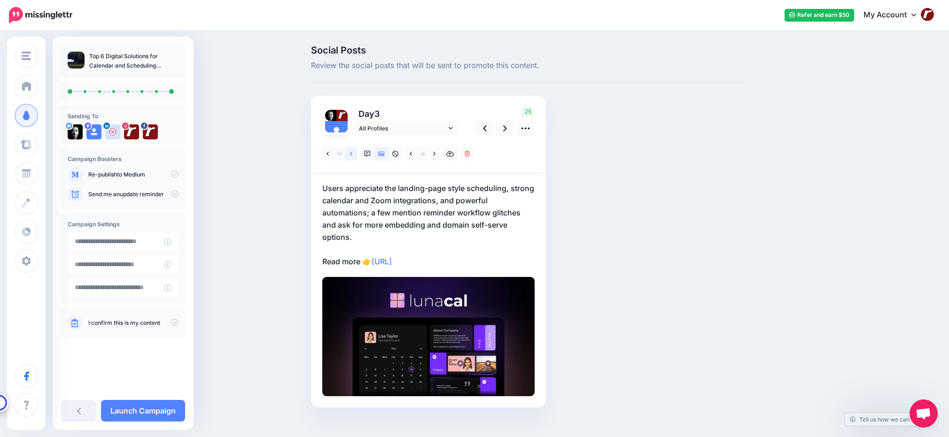
click at [352, 153] on icon at bounding box center [351, 154] width 2 height 7
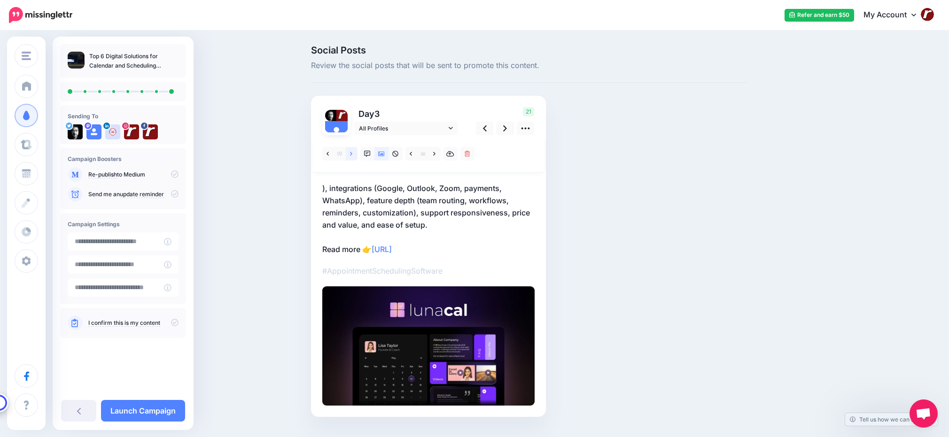
click at [352, 153] on icon at bounding box center [351, 154] width 2 height 7
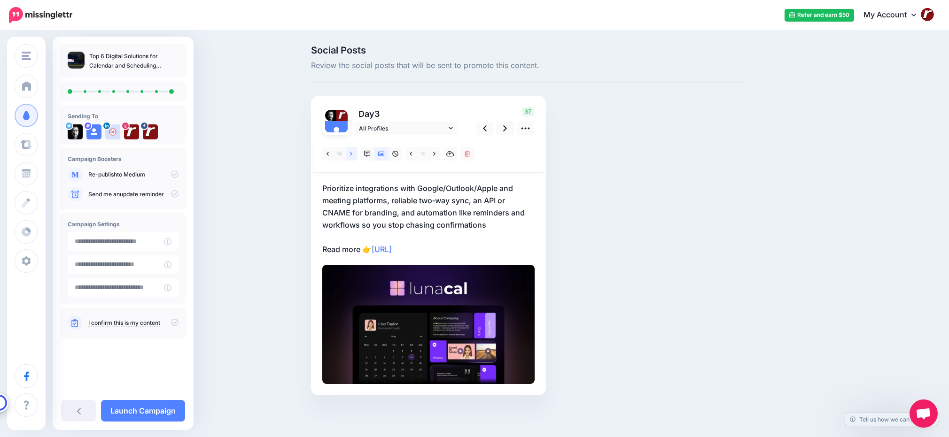
click at [352, 153] on icon at bounding box center [351, 154] width 2 height 7
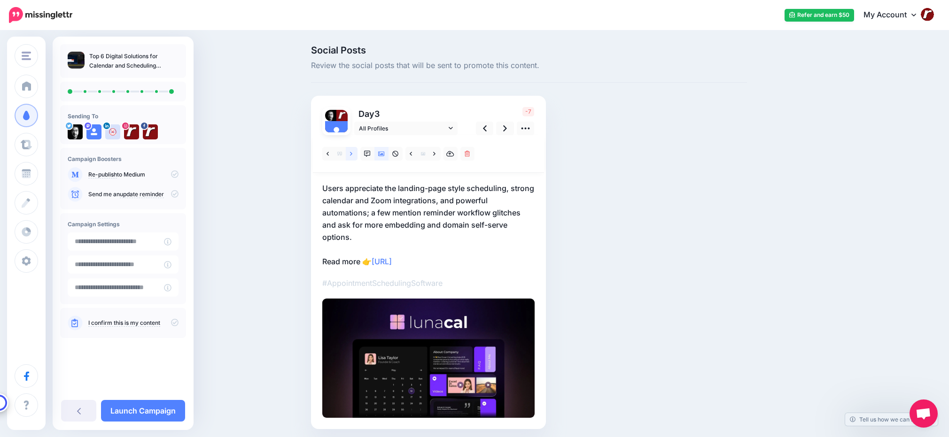
click at [352, 153] on icon at bounding box center [351, 154] width 2 height 7
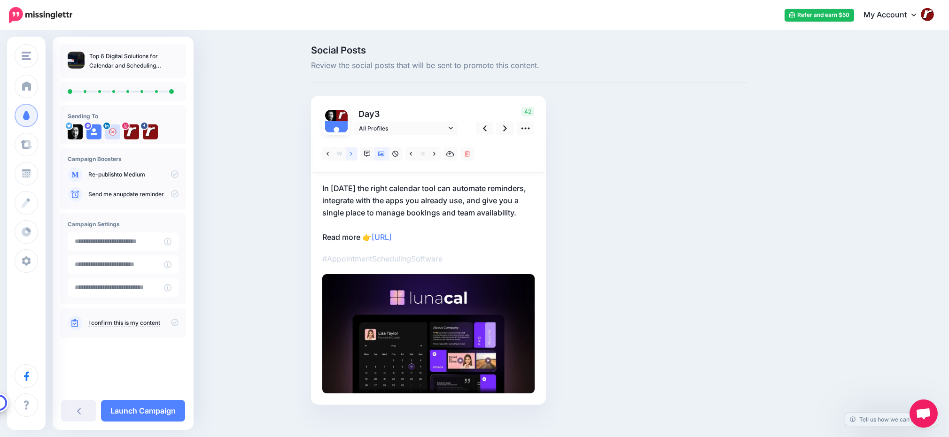
click at [352, 153] on icon at bounding box center [351, 154] width 2 height 7
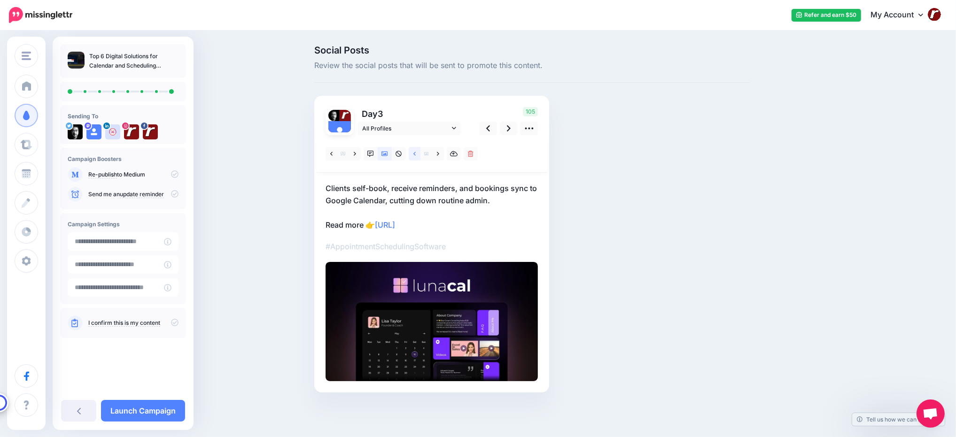
click at [416, 155] on link at bounding box center [415, 154] width 12 height 14
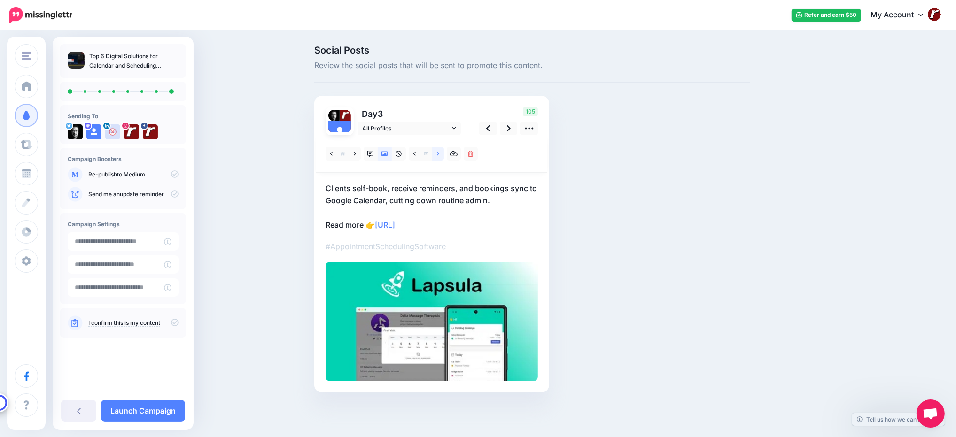
click at [441, 155] on link at bounding box center [438, 154] width 12 height 14
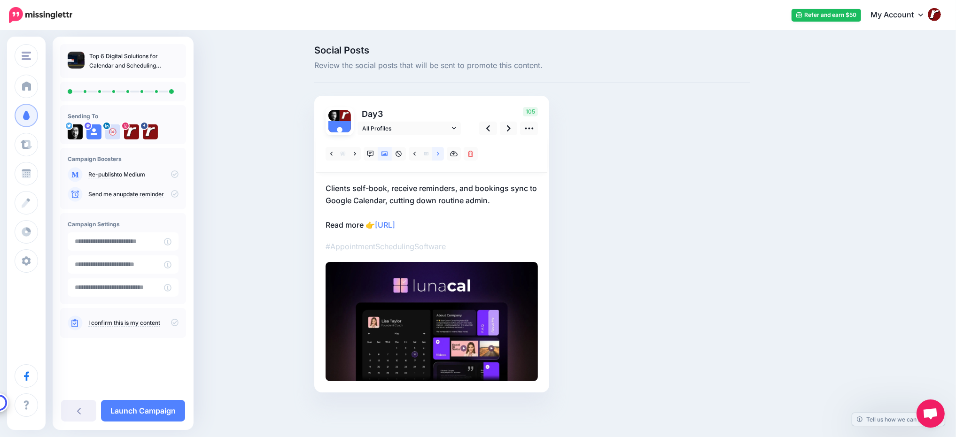
click at [439, 154] on link at bounding box center [438, 154] width 12 height 14
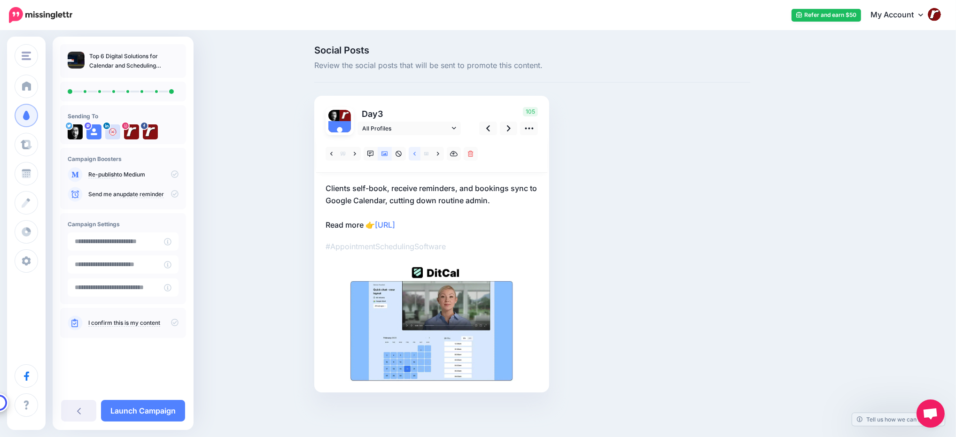
click at [414, 154] on icon at bounding box center [414, 154] width 2 height 4
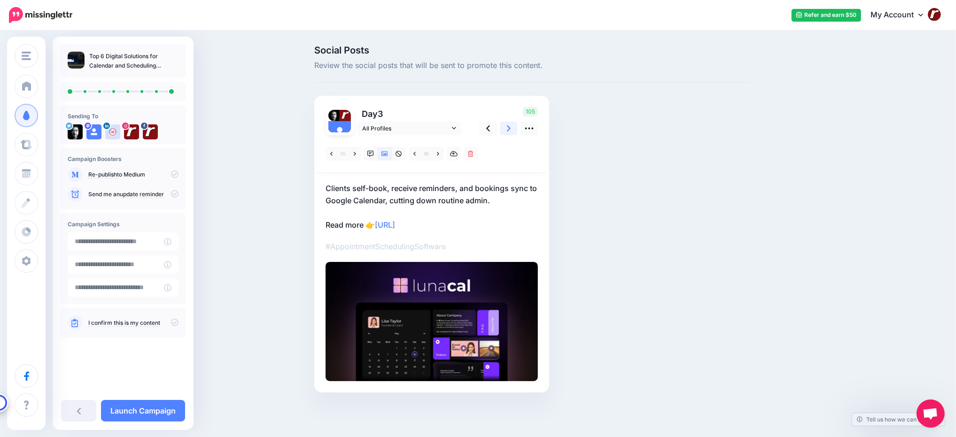
click at [507, 129] on icon at bounding box center [509, 129] width 4 height 10
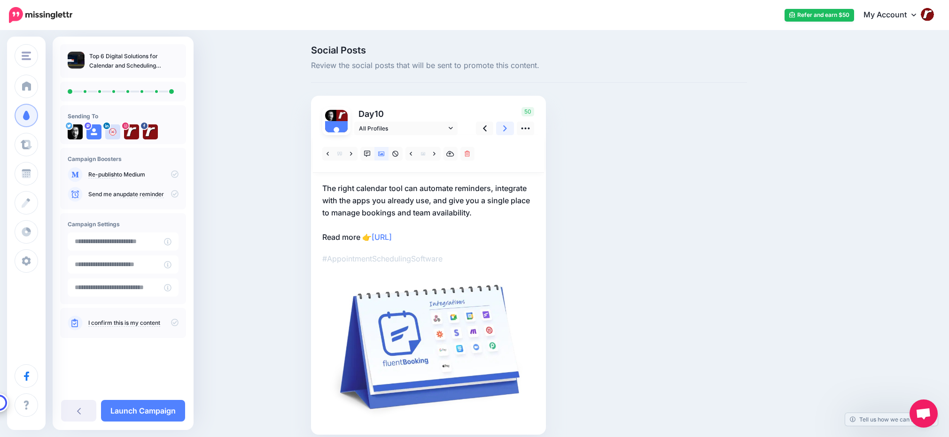
click at [507, 129] on icon at bounding box center [505, 129] width 4 height 10
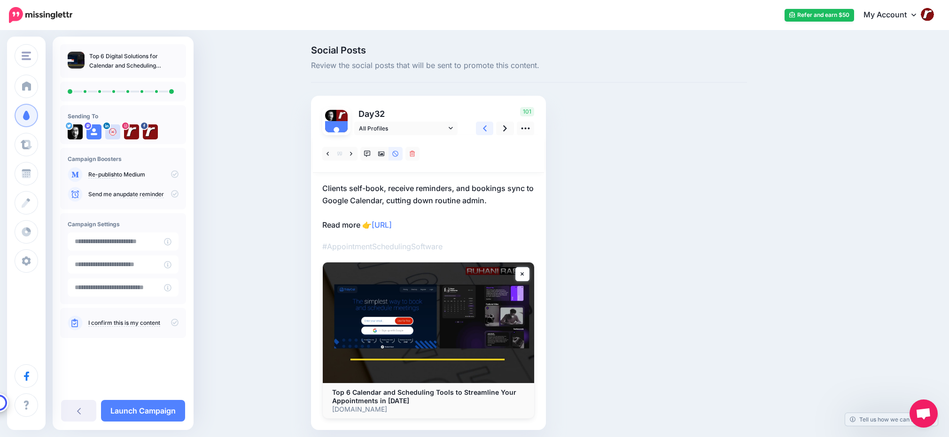
click at [481, 130] on link at bounding box center [485, 129] width 18 height 14
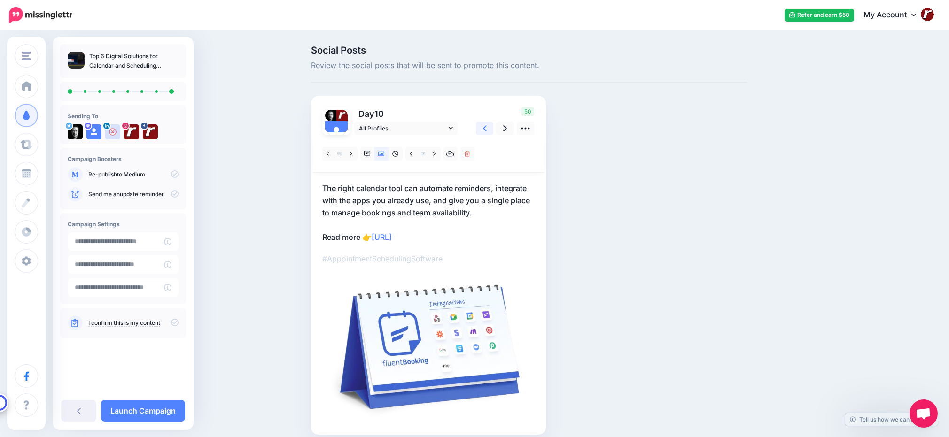
click at [481, 129] on link at bounding box center [485, 129] width 18 height 14
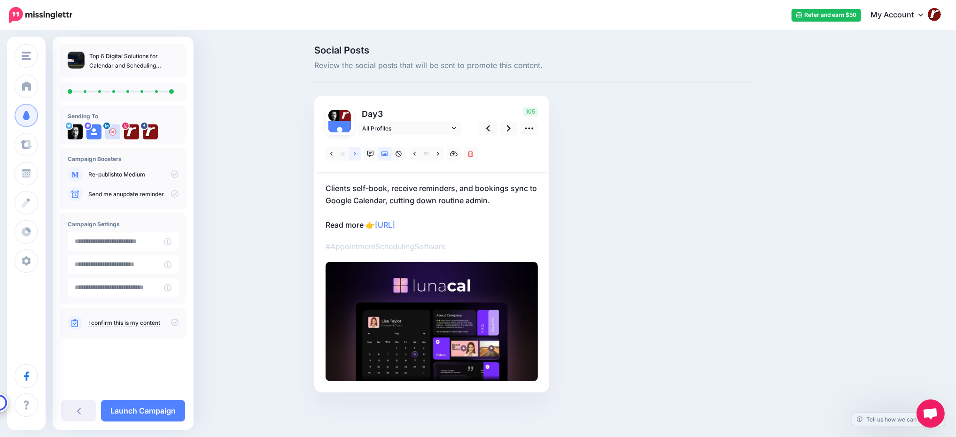
click at [356, 155] on icon at bounding box center [355, 154] width 2 height 7
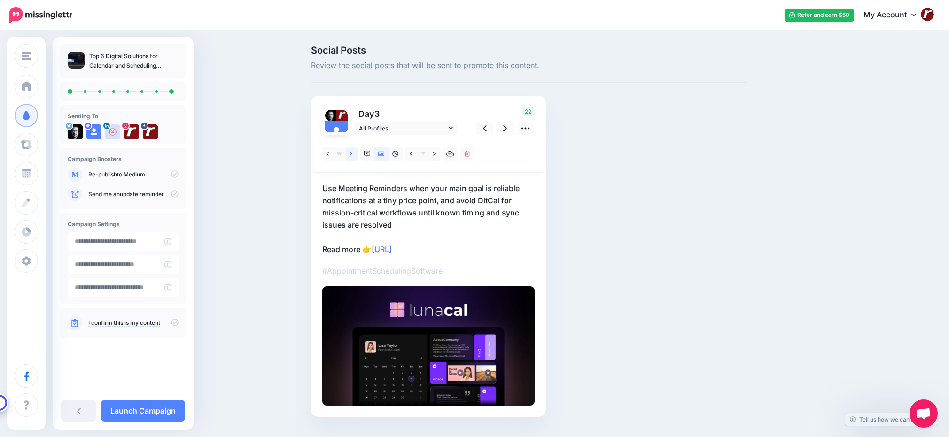
click at [352, 155] on icon at bounding box center [351, 154] width 2 height 7
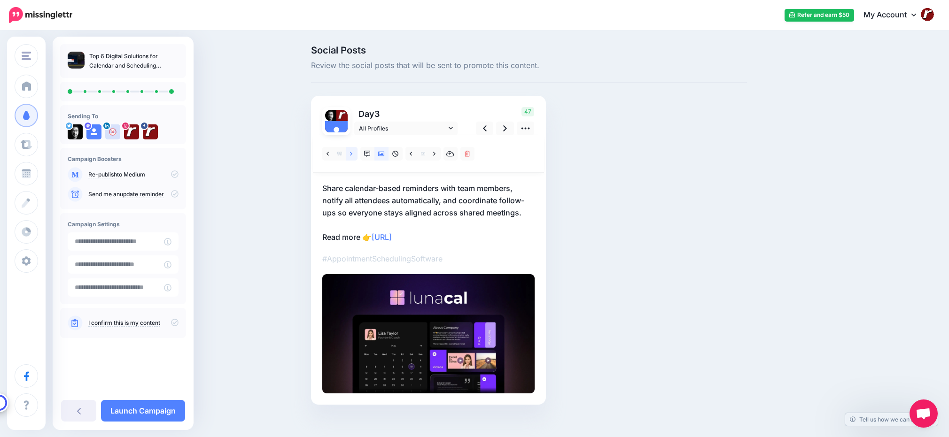
click at [352, 155] on icon at bounding box center [351, 154] width 2 height 7
click at [507, 130] on icon at bounding box center [505, 129] width 4 height 10
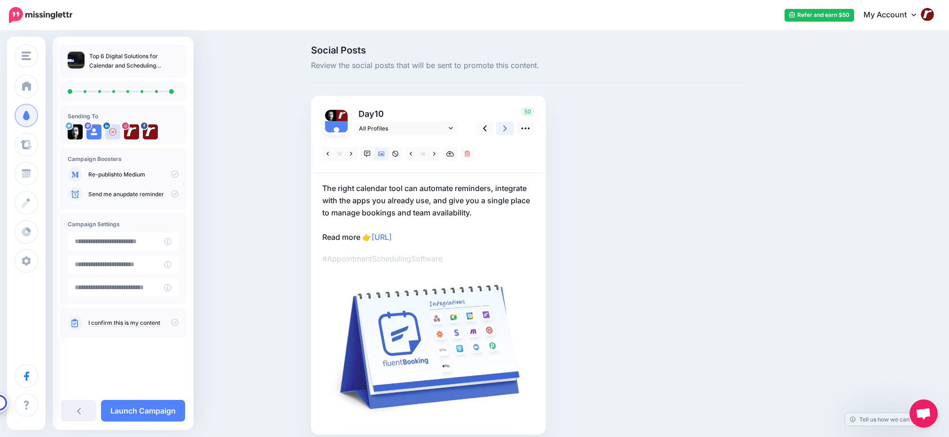
click at [507, 130] on icon at bounding box center [505, 129] width 4 height 10
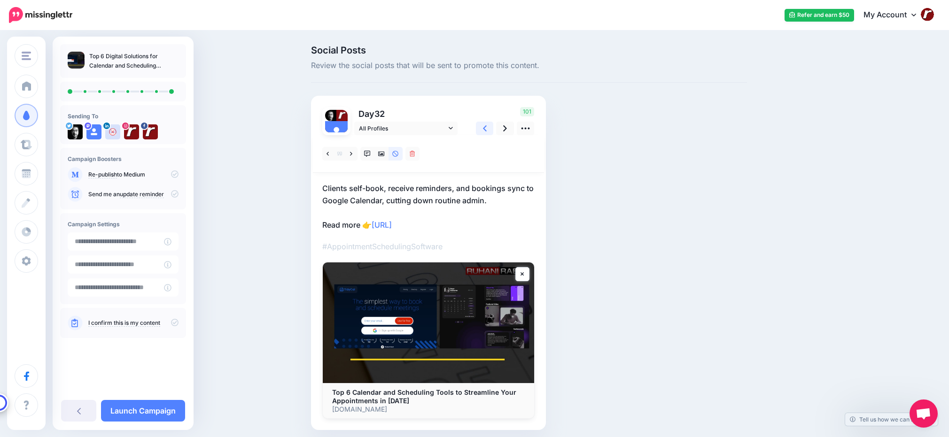
click at [487, 130] on icon at bounding box center [485, 129] width 4 height 10
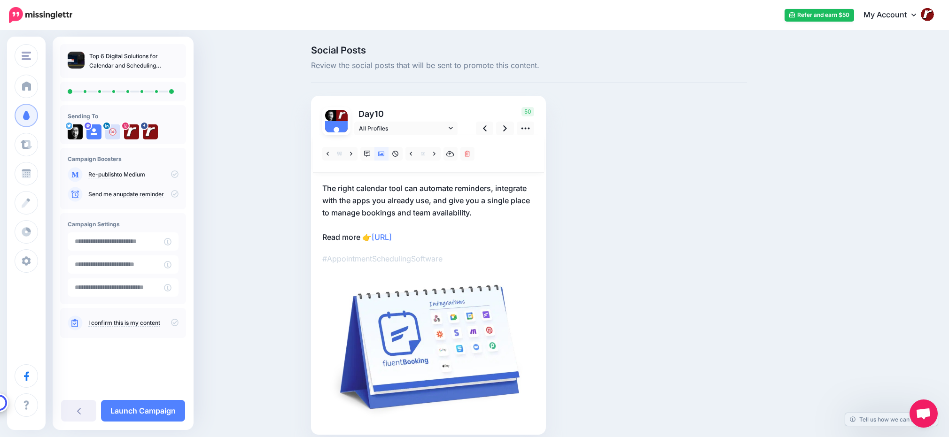
click at [175, 321] on icon at bounding box center [175, 323] width 8 height 8
click at [170, 172] on p "Re-publish to Medium" at bounding box center [133, 174] width 90 height 8
click at [177, 172] on icon at bounding box center [175, 174] width 8 height 8
click at [148, 194] on link "update reminder" at bounding box center [142, 195] width 44 height 8
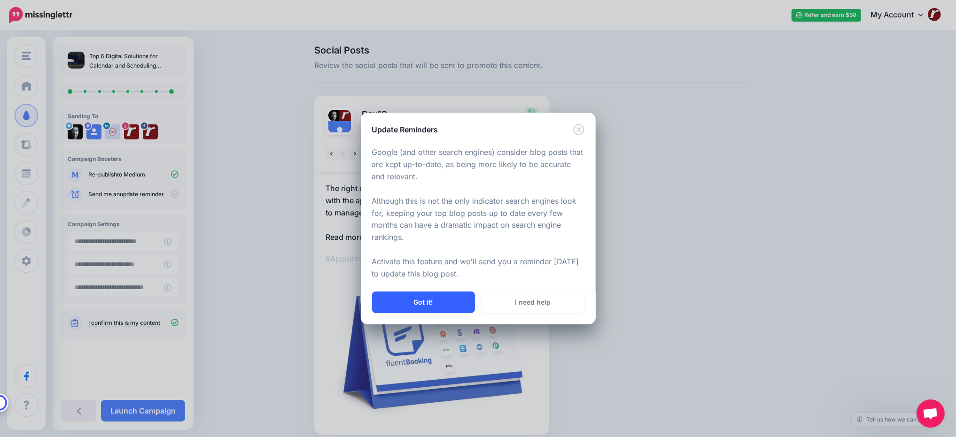
click at [444, 302] on button "Got it!" at bounding box center [423, 303] width 103 height 22
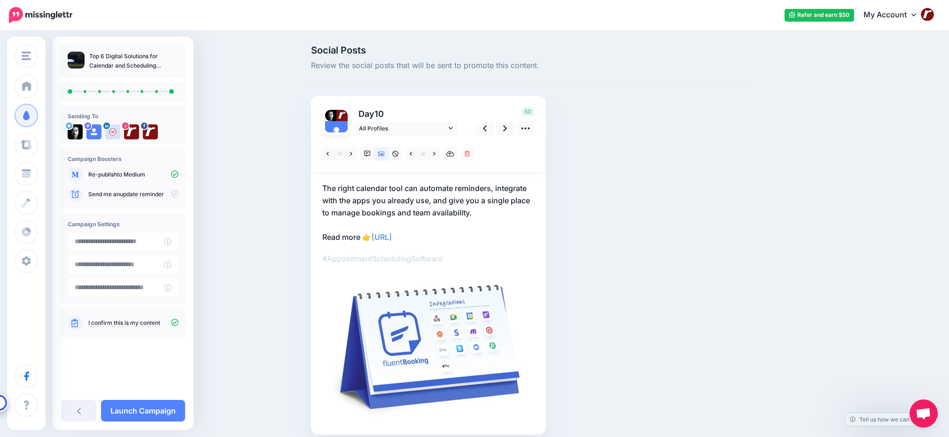
click at [175, 190] on icon at bounding box center [175, 194] width 8 height 8
click at [172, 194] on icon at bounding box center [175, 194] width 8 height 8
click at [153, 405] on link "Launch Campaign" at bounding box center [143, 411] width 84 height 22
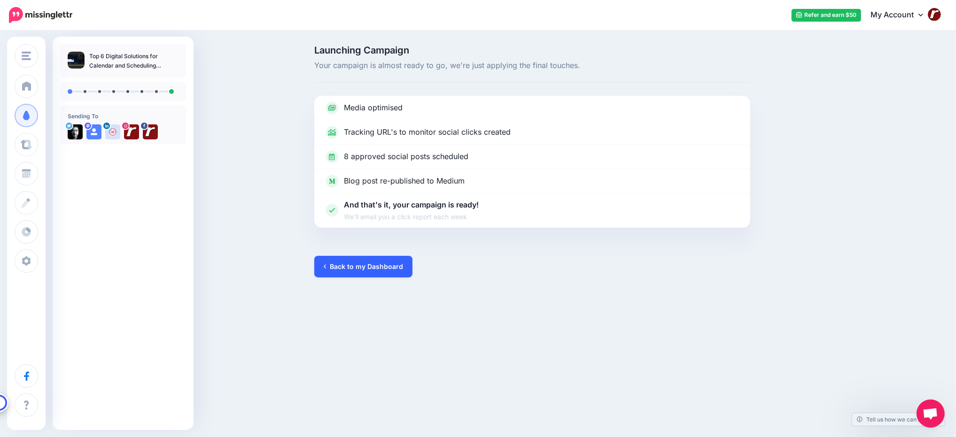
click at [355, 269] on link "Back to my Dashboard" at bounding box center [363, 267] width 98 height 22
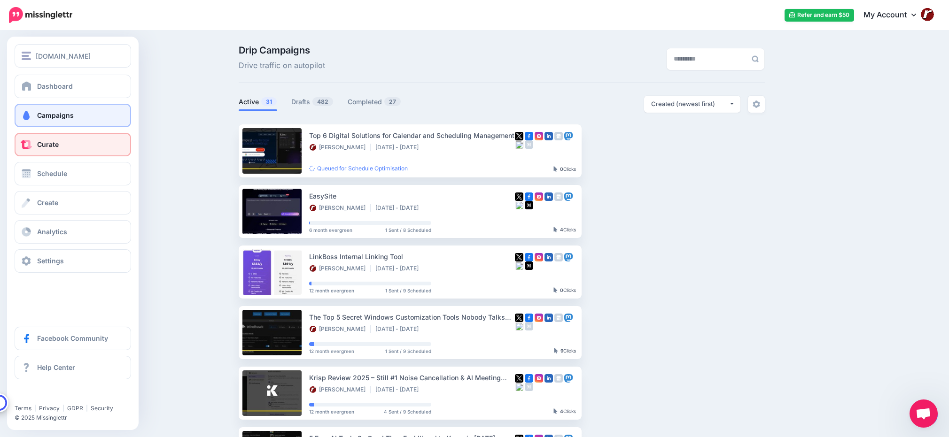
click at [39, 141] on span "Curate" at bounding box center [48, 144] width 22 height 8
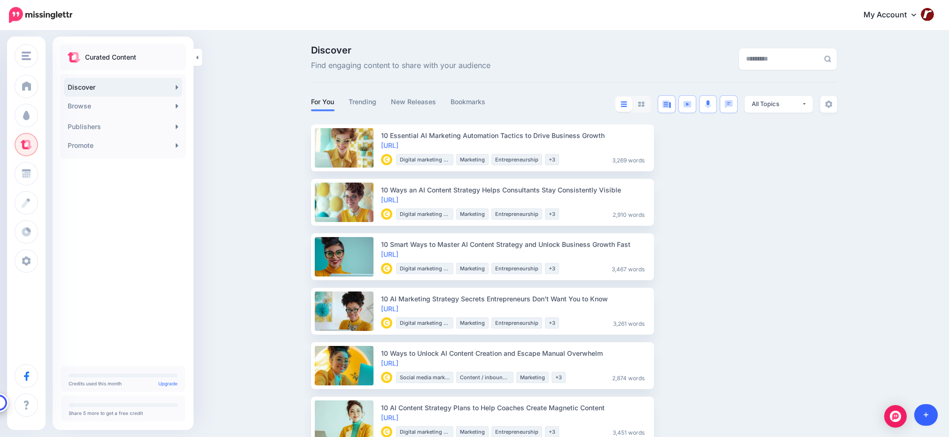
click at [923, 415] on icon at bounding box center [925, 415] width 5 height 5
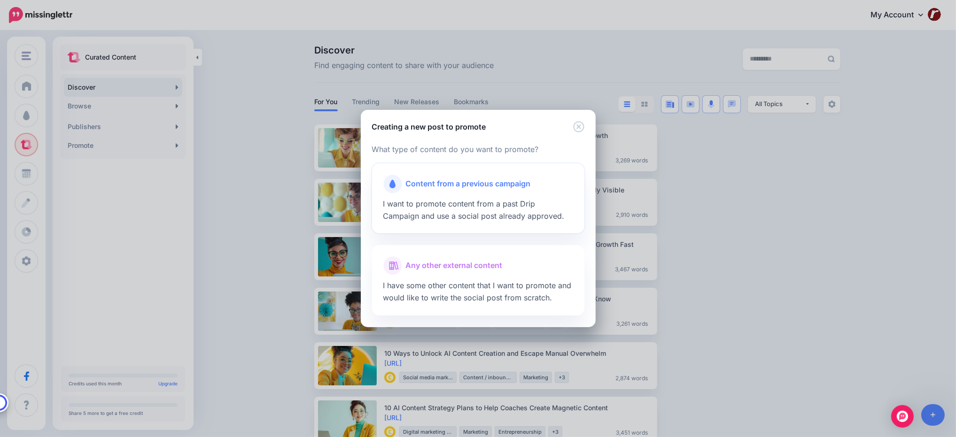
click at [505, 209] on div "Content from a previous campaign I want to promote content from a past Drip Cam…" at bounding box center [478, 198] width 212 height 70
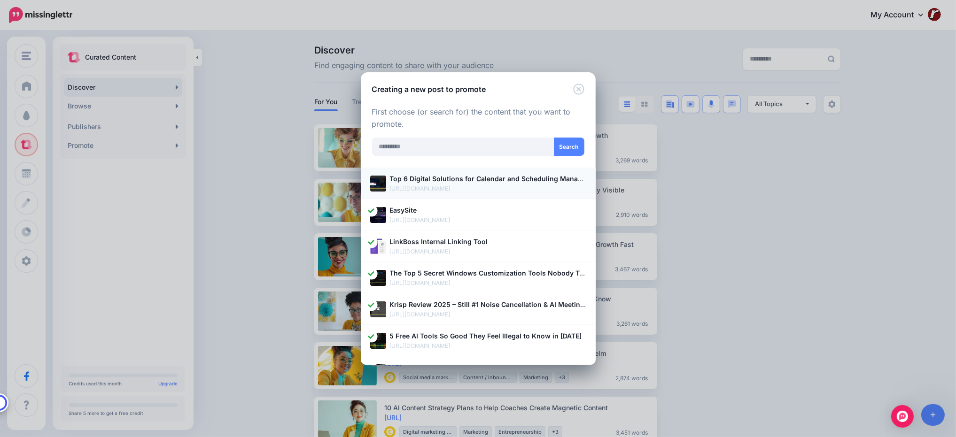
click at [506, 187] on p "[URL][DOMAIN_NAME]" at bounding box center [488, 188] width 196 height 9
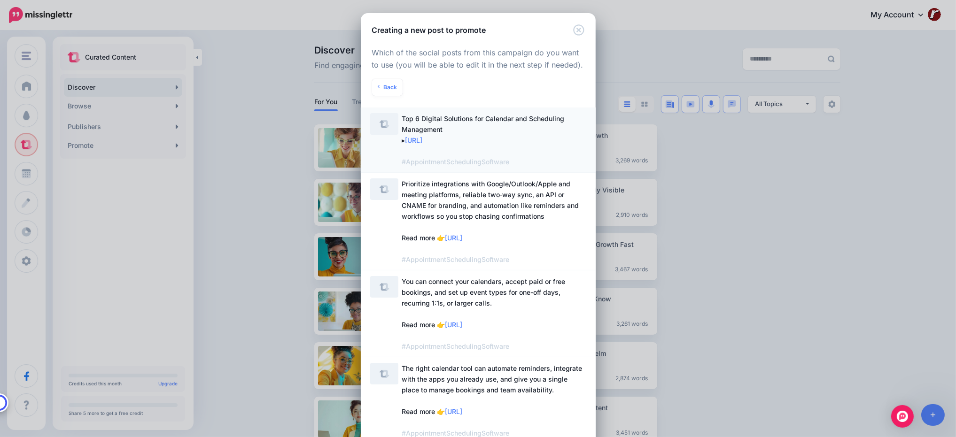
click at [521, 130] on span "Top 6 Digital Solutions for Calendar and Scheduling Management ▸ [URL] #Appoint…" at bounding box center [494, 140] width 184 height 54
